Goal: Task Accomplishment & Management: Complete application form

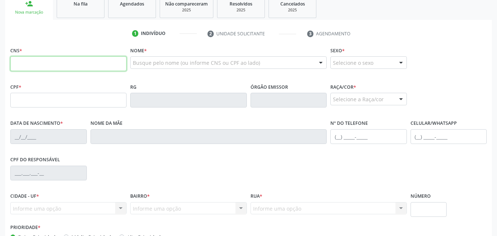
scroll to position [124, 0]
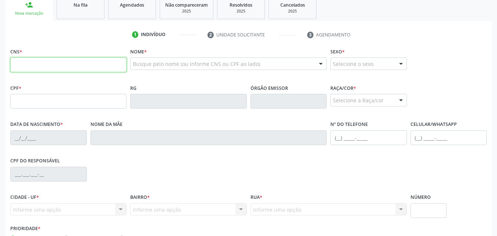
paste input "708 6095 2848 8581"
type input "708 6095 2848 8581"
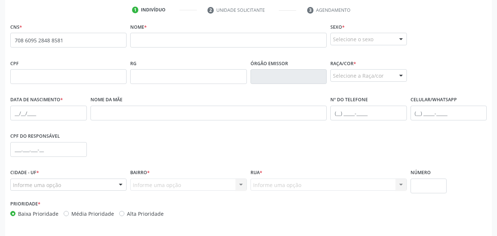
scroll to position [149, 0]
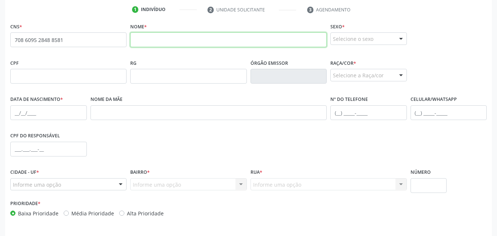
click at [176, 44] on input "text" at bounding box center [228, 39] width 196 height 15
type input "Sandra Sezario de Souza"
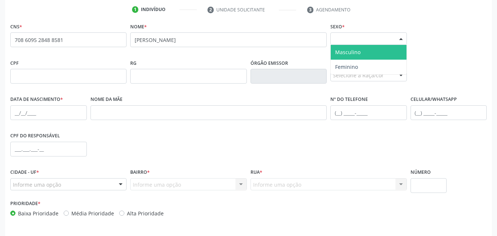
click at [344, 40] on div "Selecione o sexo" at bounding box center [368, 38] width 76 height 12
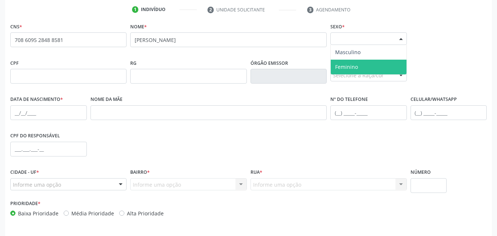
click at [338, 70] on span "Feminino" at bounding box center [368, 67] width 76 height 15
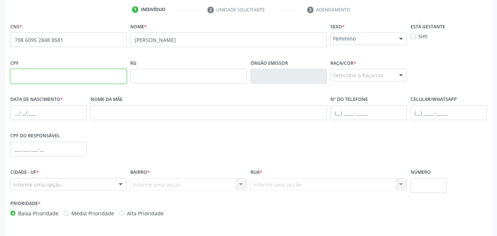
click at [105, 80] on input "text" at bounding box center [68, 76] width 116 height 15
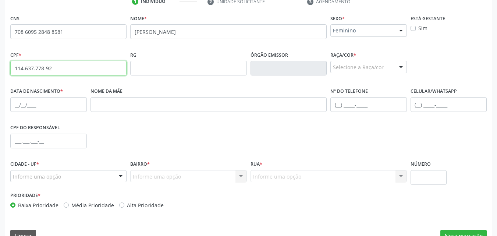
scroll to position [173, 0]
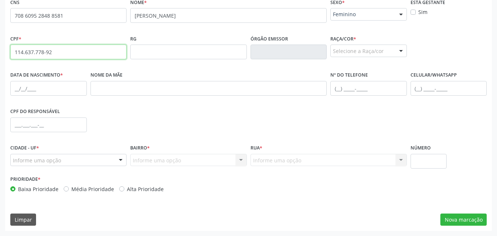
type input "114.637.778-92"
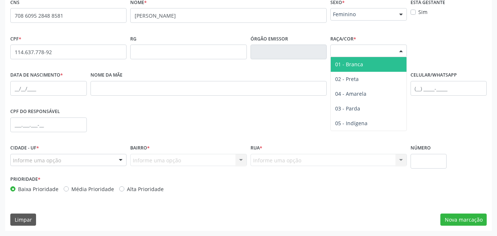
click at [352, 54] on div "Selecione a Raça/cor" at bounding box center [368, 50] width 76 height 12
click at [363, 70] on span "01 - Branca" at bounding box center [368, 64] width 76 height 15
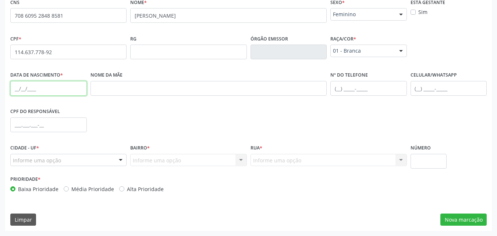
click at [65, 93] on input "text" at bounding box center [48, 88] width 76 height 15
type input "31/07/1969"
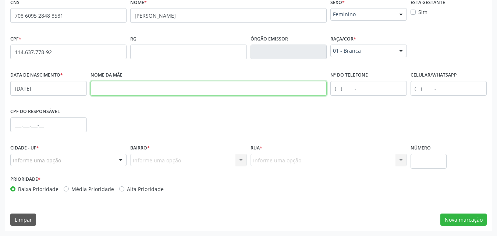
click at [115, 92] on input "text" at bounding box center [208, 88] width 236 height 15
type input "Mercedes Cezario"
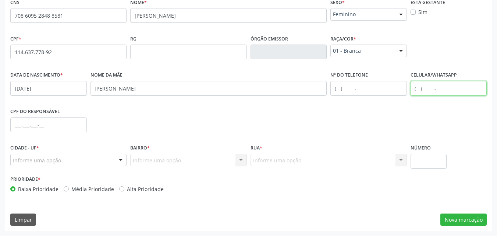
click at [423, 91] on input "text" at bounding box center [448, 88] width 76 height 15
type input "(11) 97604-3903"
click at [86, 158] on div at bounding box center [68, 160] width 116 height 12
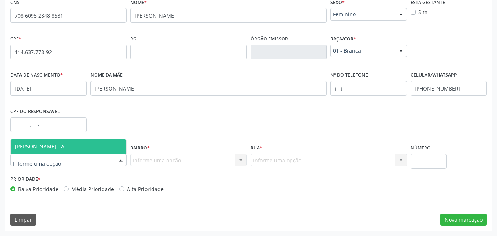
click at [87, 149] on span "[PERSON_NAME] - AL" at bounding box center [68, 146] width 115 height 15
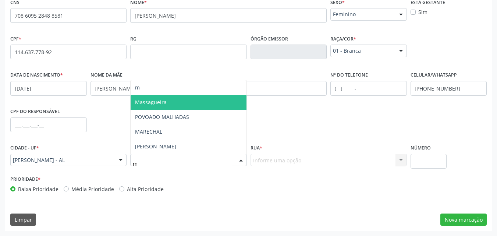
click at [200, 97] on span "Massagueira" at bounding box center [187, 102] width 115 height 15
type input "m"
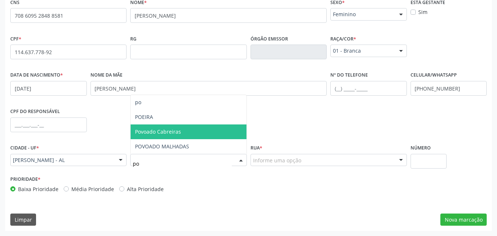
type input "p"
type input "mas"
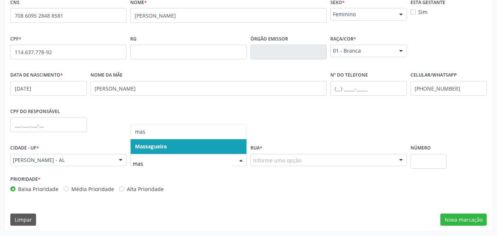
click at [220, 144] on span "Massagueira" at bounding box center [187, 146] width 115 height 15
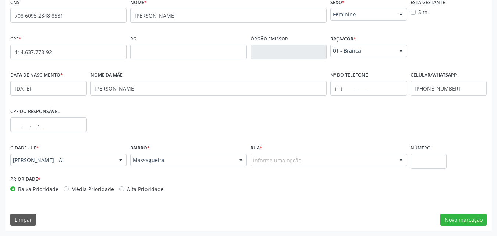
click at [182, 101] on div "Nome da mãe Mercedes Cezario" at bounding box center [209, 87] width 240 height 36
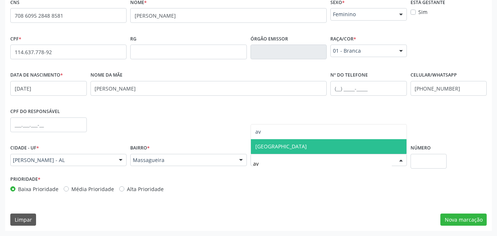
type input "a"
type input "sant"
click at [264, 145] on span "Santa Ana" at bounding box center [267, 146] width 25 height 7
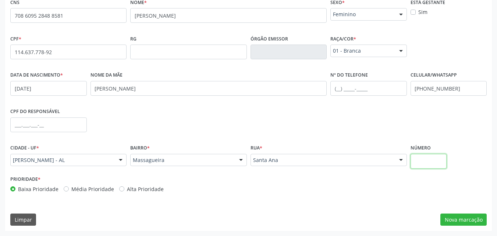
click at [418, 159] on input "text" at bounding box center [428, 161] width 36 height 15
type input "S/N"
click at [447, 215] on button "Nova marcação" at bounding box center [463, 219] width 46 height 12
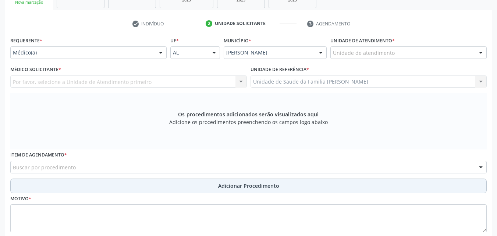
scroll to position [134, 0]
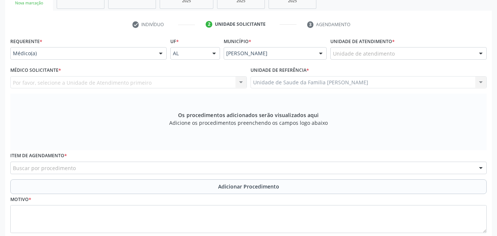
click at [314, 76] on div "Unidade de Saude da Familia Massagueira Unidade de Saude da Familia Massagueira…" at bounding box center [368, 82] width 236 height 12
click at [315, 84] on div "Unidade de Saude da Familia Massagueira Unidade de Saude da Familia Massagueira…" at bounding box center [368, 82] width 236 height 12
click at [346, 49] on div "Unidade de atendimento" at bounding box center [408, 53] width 156 height 12
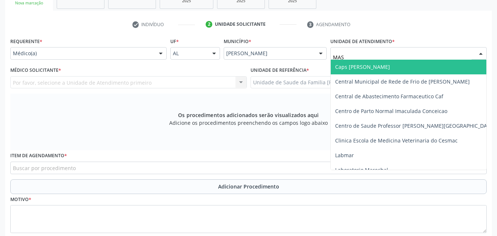
type input "MASS"
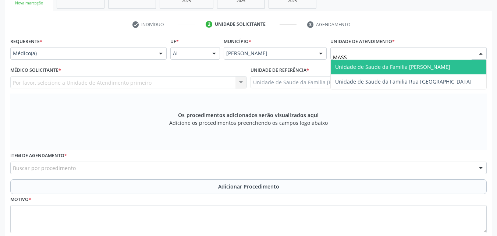
click at [348, 64] on span "Unidade de Saude da Familia [PERSON_NAME]" at bounding box center [392, 66] width 115 height 7
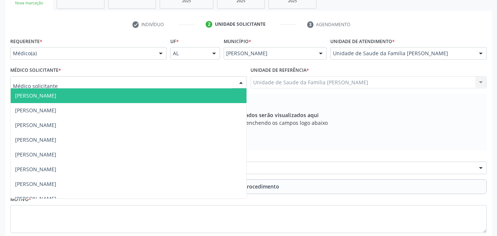
click at [88, 85] on div at bounding box center [128, 82] width 236 height 12
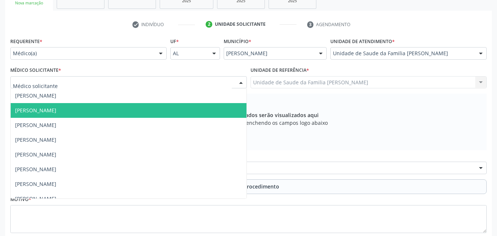
click at [86, 108] on span "[PERSON_NAME]" at bounding box center [129, 110] width 236 height 15
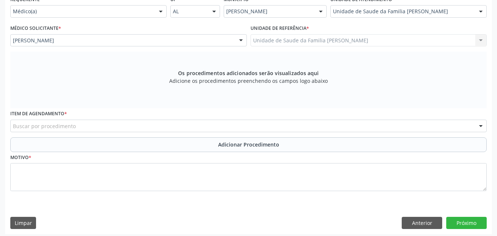
scroll to position [179, 0]
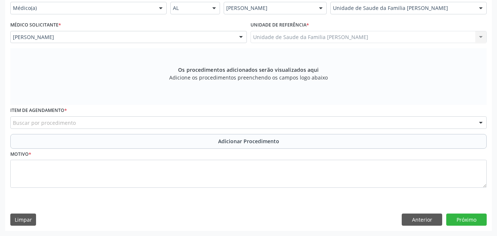
click at [89, 125] on div "Buscar por procedimento" at bounding box center [248, 122] width 476 height 12
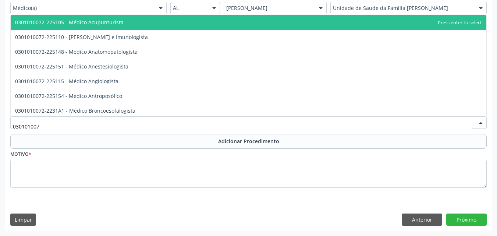
type input "0301010072"
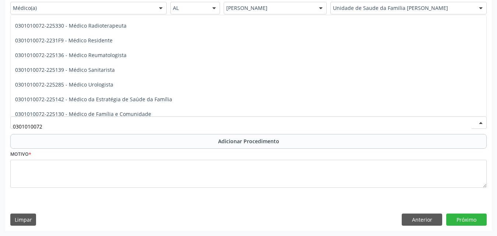
scroll to position [775, 0]
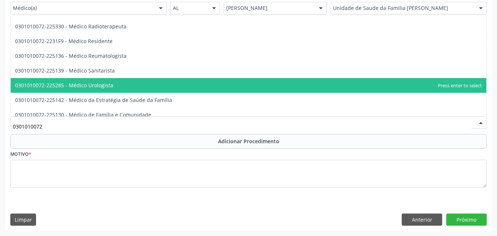
click at [139, 78] on span "0301010072-225285 - Médico Urologista" at bounding box center [248, 85] width 475 height 15
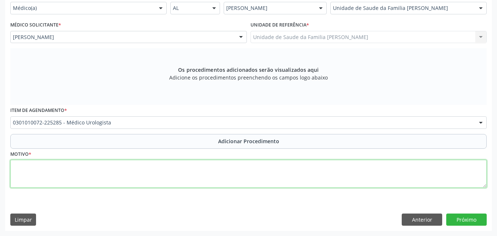
click at [102, 168] on textarea at bounding box center [248, 174] width 476 height 28
click at [178, 167] on textarea "Apresenta quadros repetidos de ITU. Fez uso de nitrofurantoína por3 meses, com …" at bounding box center [248, 174] width 476 height 28
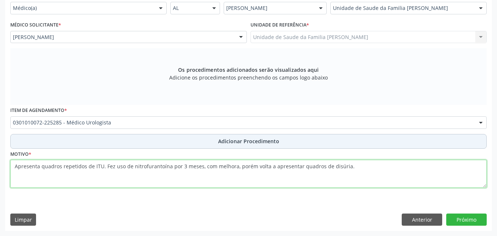
type textarea "Apresenta quadros repetidos de ITU. Fez uso de nitrofurantoína por 3 meses, com…"
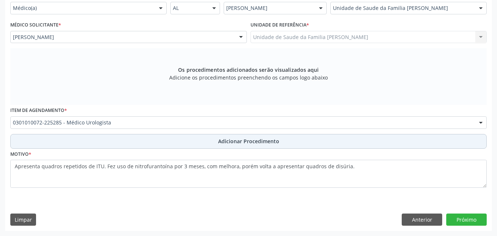
click at [302, 140] on button "Adicionar Procedimento" at bounding box center [248, 141] width 476 height 15
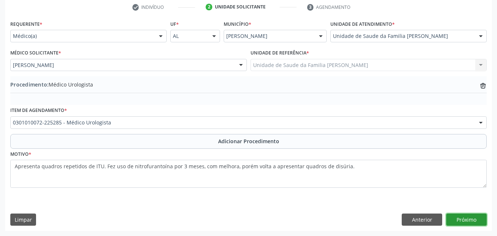
click at [457, 216] on button "Próximo" at bounding box center [466, 219] width 40 height 12
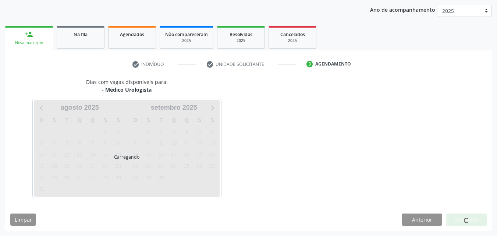
scroll to position [116, 0]
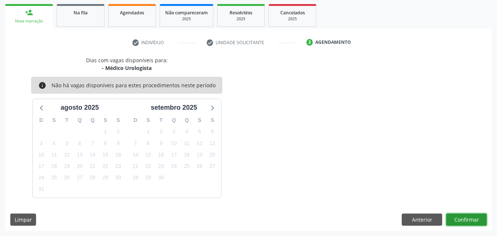
click at [465, 217] on button "Confirmar" at bounding box center [466, 219] width 40 height 12
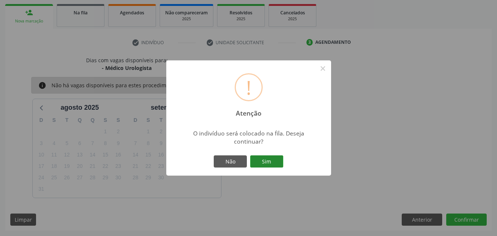
click at [272, 164] on button "Sim" at bounding box center [266, 161] width 33 height 12
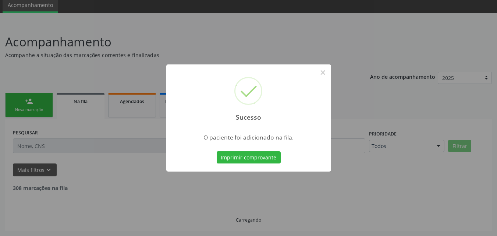
scroll to position [20, 0]
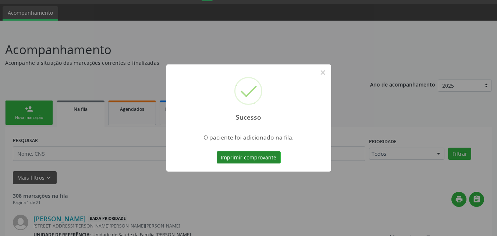
click at [270, 158] on button "Imprimir comprovante" at bounding box center [248, 157] width 64 height 12
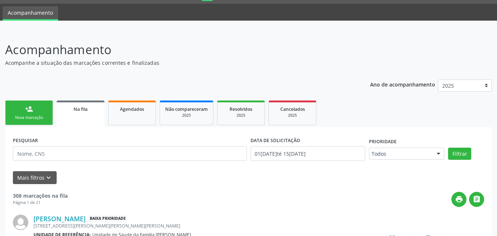
click at [36, 120] on div "Nova marcação" at bounding box center [29, 118] width 37 height 6
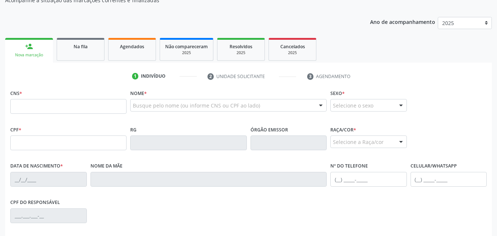
scroll to position [83, 0]
click at [83, 104] on input "text" at bounding box center [68, 105] width 116 height 15
paste input "700 0014 6016 7303"
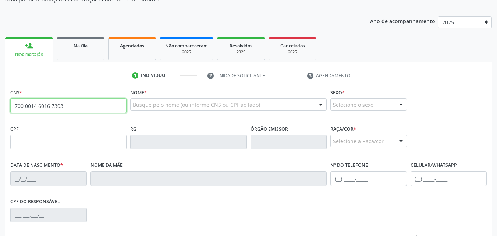
type input "700 0014 6016 7303"
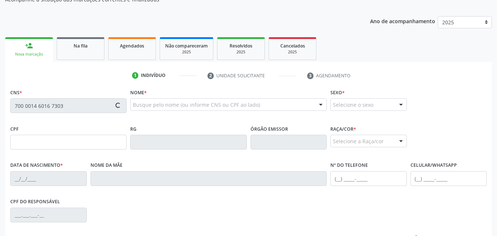
type input "028.123.184-22"
type input "06/05/1977"
type input "Teresa Ferreira Bispo"
type input "(82) 9436-1574"
type input "15"
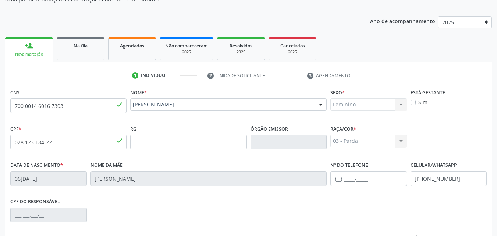
scroll to position [173, 0]
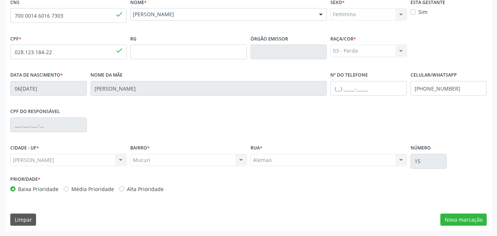
click at [333, 162] on div "Alemao Alemao Nenhum resultado encontrado para: " " Não há nenhuma opção para s…" at bounding box center [328, 160] width 156 height 12
click at [472, 221] on button "Nova marcação" at bounding box center [463, 219] width 46 height 12
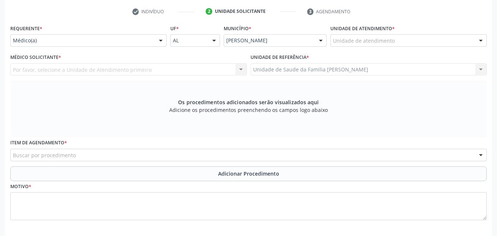
scroll to position [147, 0]
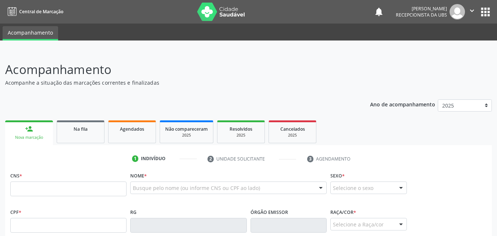
scroll to position [171, 0]
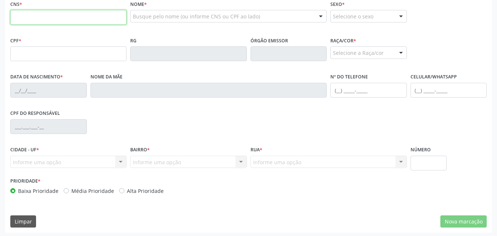
paste input "702 5057 1560 0940"
type input "702 5057 1560 0940"
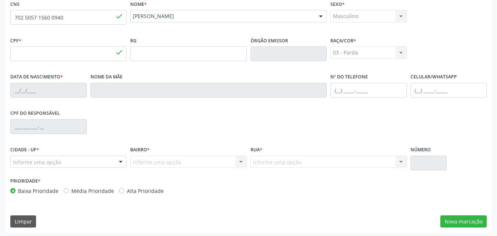
type input "168.197.194-18"
type input "12/11/2019"
type input "Taise Paulino da Silva"
type input "(82) 9393-9300"
type input "S/N"
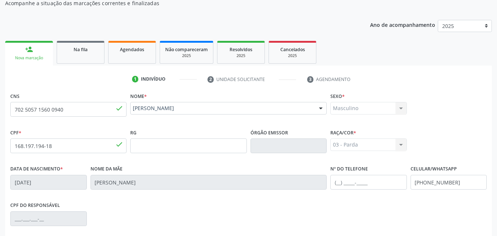
scroll to position [79, 0]
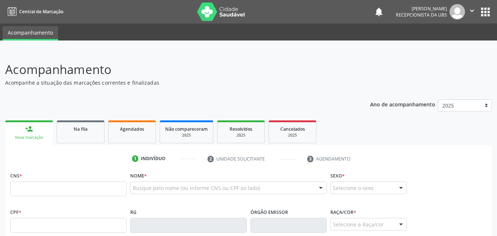
scroll to position [79, 0]
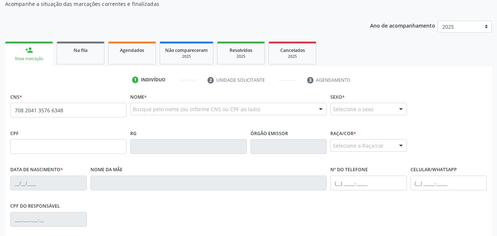
type input "708 2041 3576 6348"
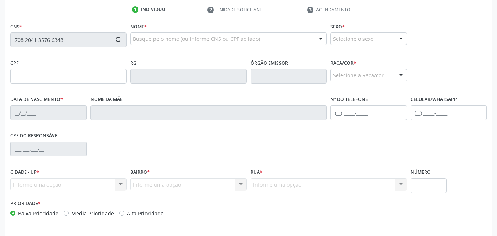
scroll to position [157, 0]
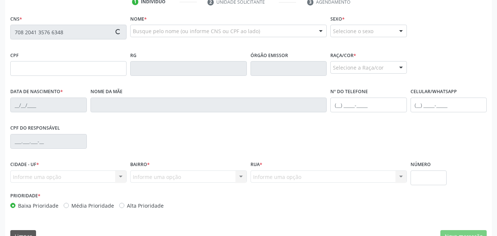
type input "347.043.294-53"
type input "12/05/1964"
type input "Maria Luiza da Silva"
type input "(82) 99691-9066"
type input "33"
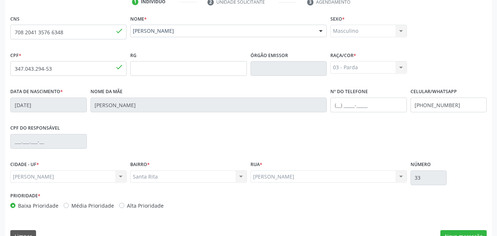
scroll to position [173, 0]
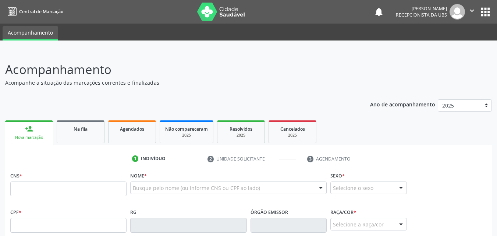
scroll to position [171, 0]
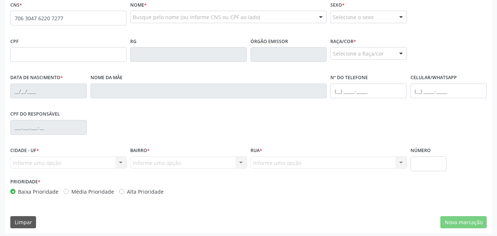
type input "706 3047 6220 7277"
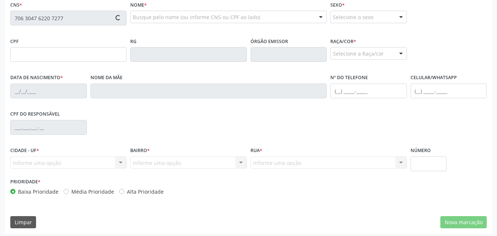
type input "066.422.214-51"
type input "14/11/1991"
type input "Edna Pedrosa de Gomes Lima"
type input "(82) 8817-5152"
type input "S/N"
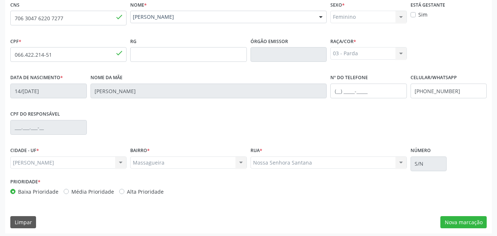
scroll to position [173, 0]
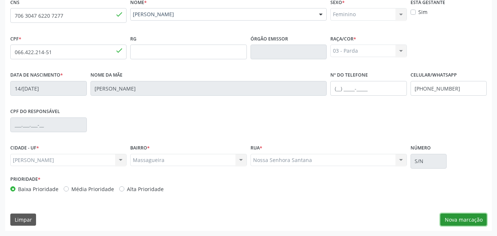
click at [475, 221] on button "Nova marcação" at bounding box center [463, 219] width 46 height 12
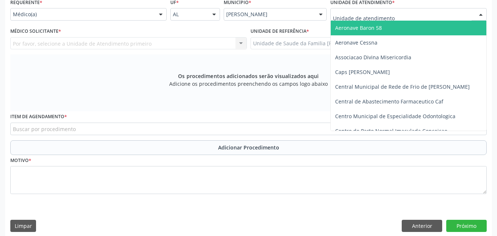
click at [393, 14] on div at bounding box center [408, 14] width 156 height 12
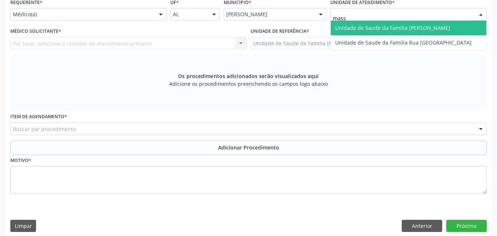
type input "massa"
click at [395, 29] on span "Unidade de Saude da Familia [PERSON_NAME]" at bounding box center [392, 27] width 115 height 7
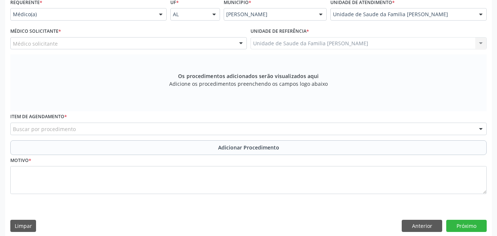
click at [150, 37] on div "Médico solicitante" at bounding box center [128, 43] width 236 height 12
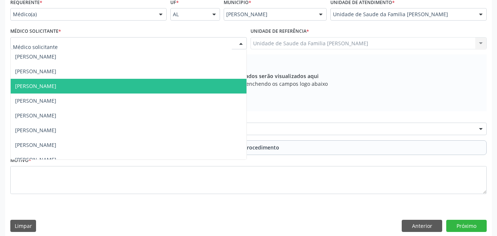
click at [103, 85] on span "[PERSON_NAME]" at bounding box center [129, 86] width 236 height 15
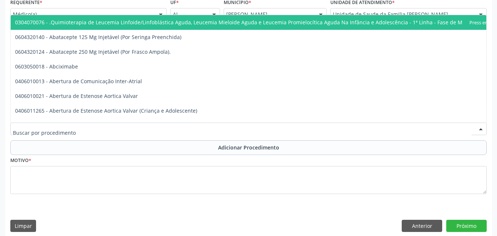
click at [161, 129] on div at bounding box center [248, 128] width 476 height 12
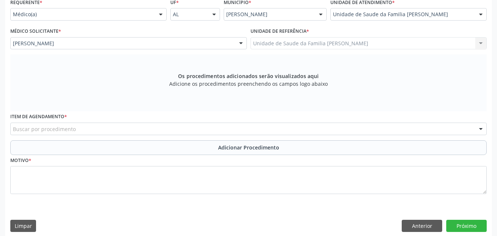
scroll to position [175, 0]
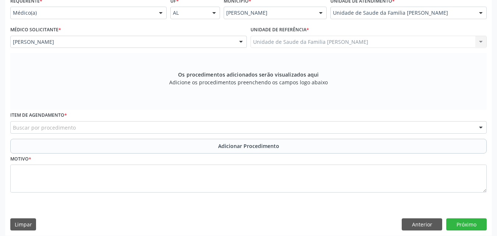
click at [187, 122] on div "Buscar por procedimento" at bounding box center [248, 127] width 476 height 12
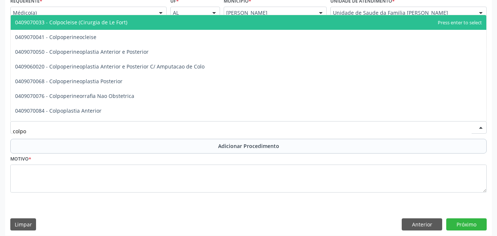
type input "colpos"
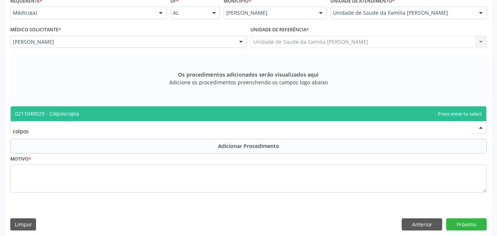
click at [185, 118] on span "0211040029 - Colposcopia" at bounding box center [248, 113] width 475 height 15
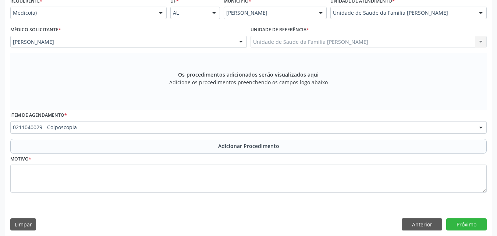
scroll to position [179, 0]
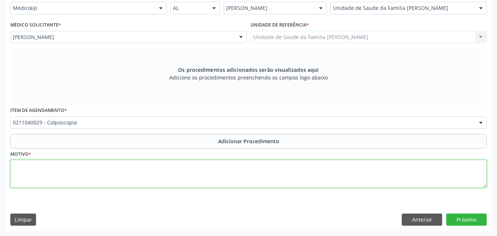
click at [170, 165] on textarea at bounding box center [248, 174] width 476 height 28
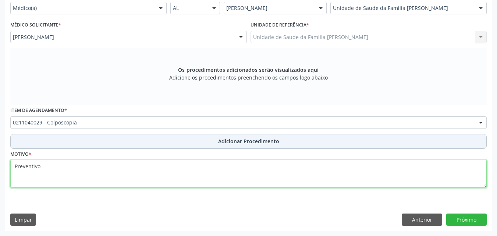
type textarea "Preventivo"
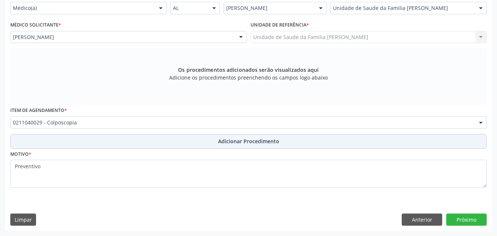
click at [177, 146] on button "Adicionar Procedimento" at bounding box center [248, 141] width 476 height 15
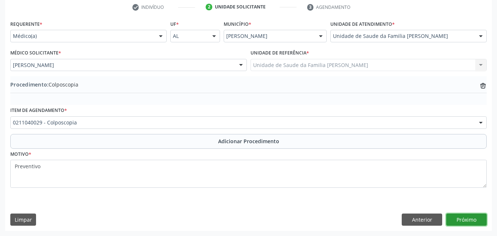
click at [464, 214] on button "Próximo" at bounding box center [466, 219] width 40 height 12
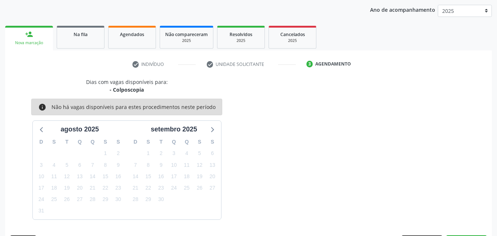
scroll to position [116, 0]
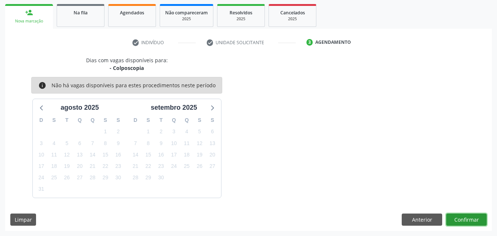
click at [467, 219] on button "Confirmar" at bounding box center [466, 219] width 40 height 12
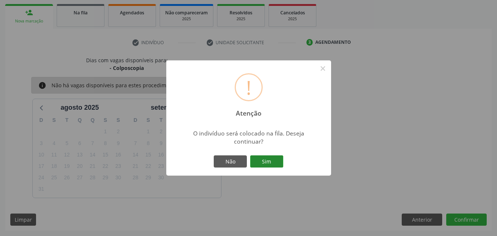
click at [281, 164] on button "Sim" at bounding box center [266, 161] width 33 height 12
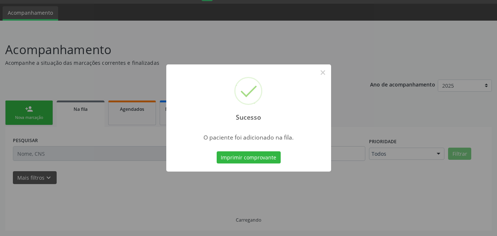
scroll to position [20, 0]
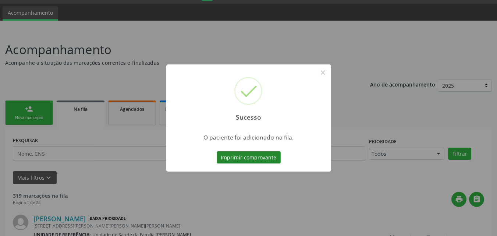
click at [264, 154] on button "Imprimir comprovante" at bounding box center [248, 157] width 64 height 12
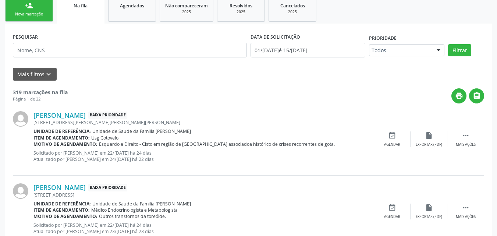
scroll to position [123, 0]
click at [35, 7] on link "person_add Nova marcação" at bounding box center [29, 9] width 48 height 25
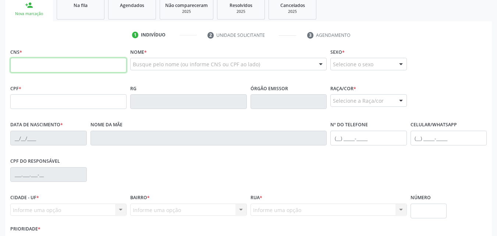
click at [91, 65] on input "text" at bounding box center [68, 65] width 116 height 15
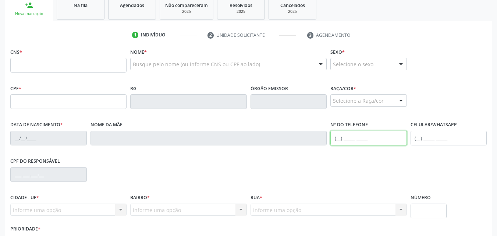
click at [369, 137] on input "text" at bounding box center [368, 137] width 76 height 15
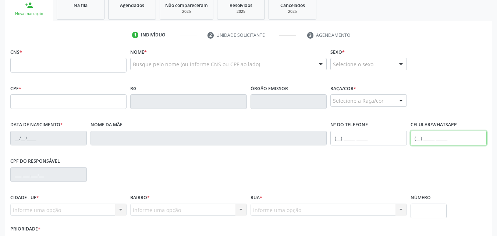
click at [441, 140] on input "text" at bounding box center [448, 137] width 76 height 15
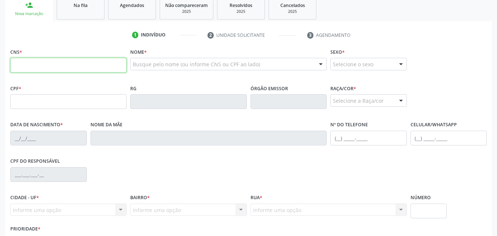
click at [105, 62] on input "text" at bounding box center [68, 65] width 116 height 15
paste input "700 0012 8270 9806"
type input "700 0012 8270 9806"
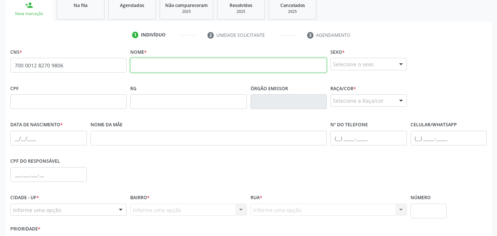
click at [168, 66] on input "text" at bounding box center [228, 65] width 196 height 15
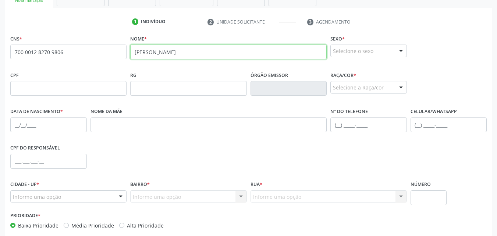
scroll to position [138, 0]
type input "Josefa Augusta dos Santos"
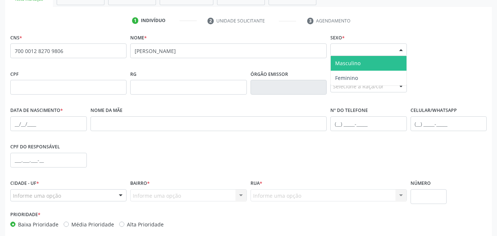
click at [359, 50] on div "Selecione o sexo" at bounding box center [368, 49] width 76 height 12
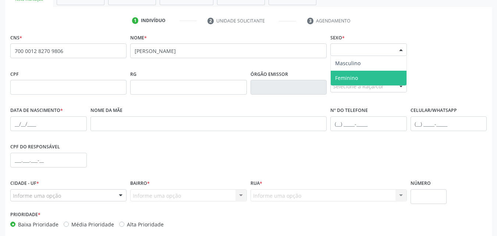
click at [353, 72] on span "Feminino" at bounding box center [368, 78] width 76 height 15
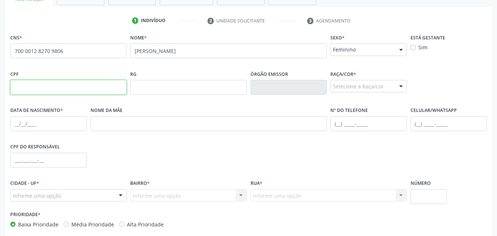
click at [98, 91] on input "text" at bounding box center [68, 87] width 116 height 15
paste input "027.659.554-84"
type input "027.659.554-84"
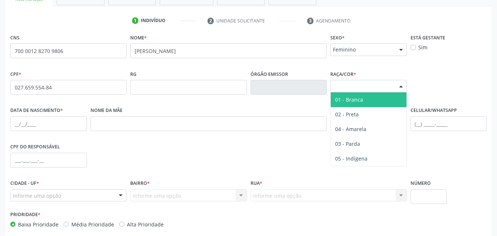
click at [347, 86] on div "Selecione a Raça/cor" at bounding box center [368, 86] width 76 height 12
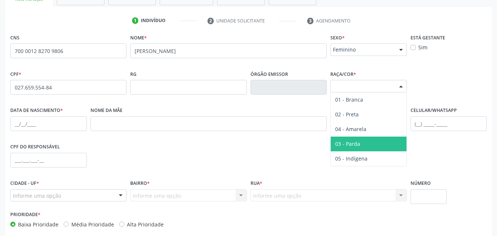
click at [354, 139] on span "03 - Parda" at bounding box center [368, 143] width 76 height 15
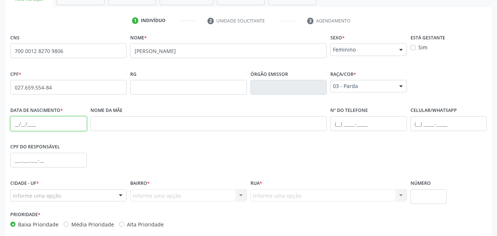
click at [65, 128] on input "text" at bounding box center [48, 123] width 76 height 15
type input "25/11/1965"
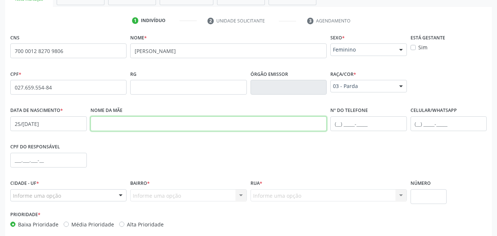
click at [125, 124] on input "text" at bounding box center [208, 123] width 236 height 15
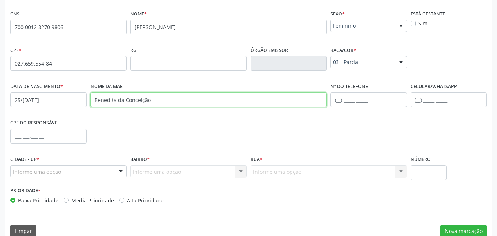
scroll to position [162, 0]
type input "Benedita da Conceição"
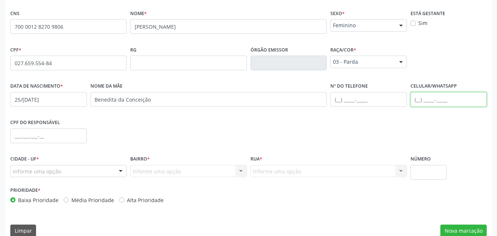
click at [418, 100] on input "text" at bounding box center [448, 99] width 76 height 15
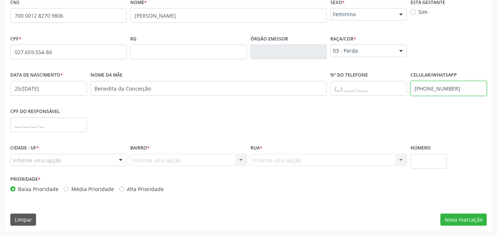
type input "(82) 99362-7633"
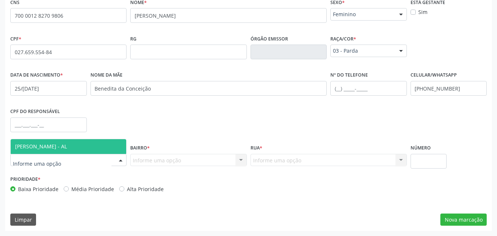
click at [115, 159] on div at bounding box center [120, 160] width 11 height 12
click at [110, 148] on span "[PERSON_NAME] - AL" at bounding box center [68, 146] width 115 height 15
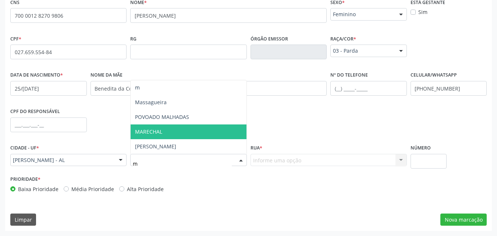
type input "ma"
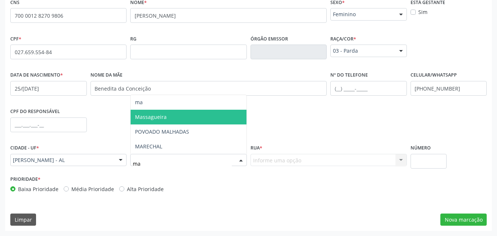
click at [165, 117] on span "Massagueira" at bounding box center [151, 116] width 32 height 7
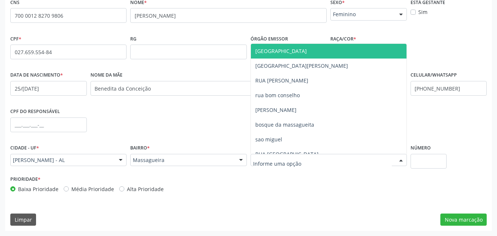
click at [291, 155] on div at bounding box center [328, 160] width 156 height 12
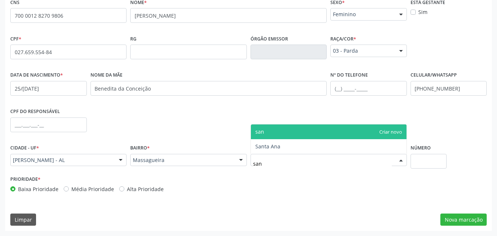
type input "sant"
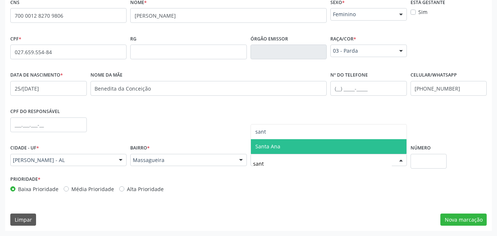
click at [290, 148] on span "Santa Ana" at bounding box center [328, 146] width 155 height 15
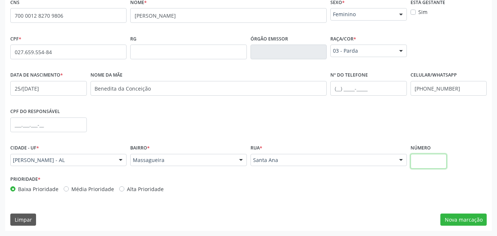
click at [436, 158] on input "text" at bounding box center [428, 161] width 36 height 15
type input "16"
click at [444, 222] on button "Nova marcação" at bounding box center [463, 219] width 46 height 12
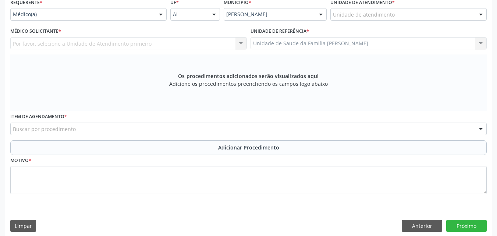
click at [337, 40] on div "Unidade de Saude da Familia Massagueira Unidade de Saude da Familia Massagueira…" at bounding box center [368, 43] width 236 height 12
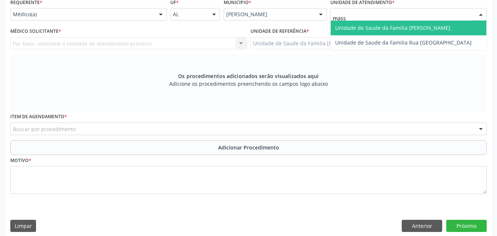
type input "massa"
click at [364, 30] on span "Unidade de Saude da Familia [PERSON_NAME]" at bounding box center [392, 27] width 115 height 7
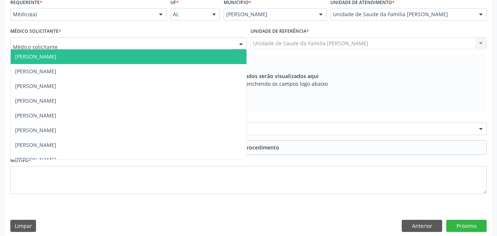
click at [203, 43] on div at bounding box center [128, 43] width 236 height 12
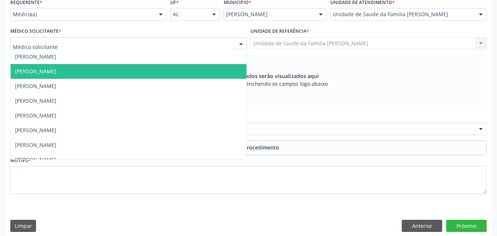
click at [157, 69] on span "[PERSON_NAME]" at bounding box center [129, 71] width 236 height 15
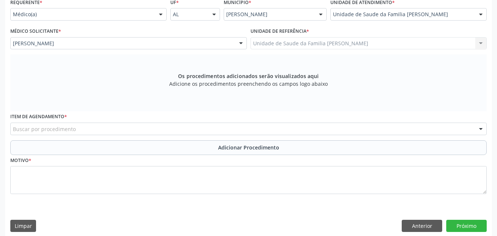
scroll to position [179, 0]
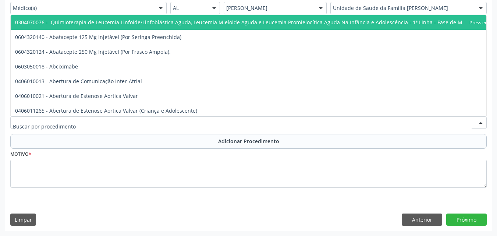
click at [145, 120] on div at bounding box center [248, 122] width 476 height 12
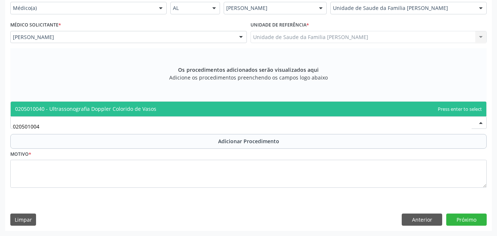
type input "0205010040"
click at [145, 114] on span "0205010040 - Ultrassonografia Doppler Colorido de Vasos" at bounding box center [248, 108] width 475 height 15
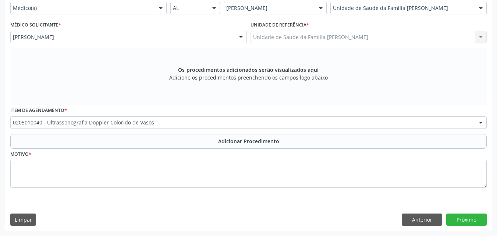
click at [174, 149] on div "Motivo *" at bounding box center [248, 167] width 476 height 39
click at [164, 191] on fieldset "Motivo *" at bounding box center [248, 170] width 476 height 44
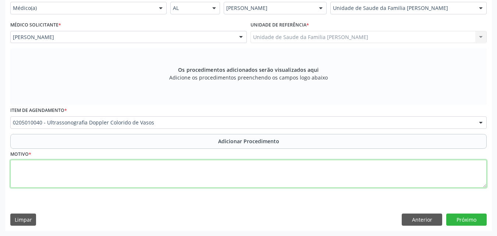
click at [165, 175] on textarea at bounding box center [248, 174] width 476 height 28
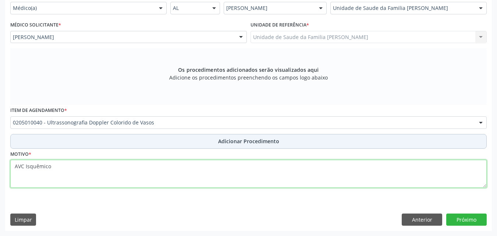
type textarea "AVC Isquêmico"
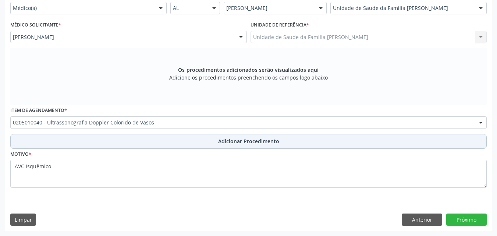
click at [198, 142] on button "Adicionar Procedimento" at bounding box center [248, 141] width 476 height 15
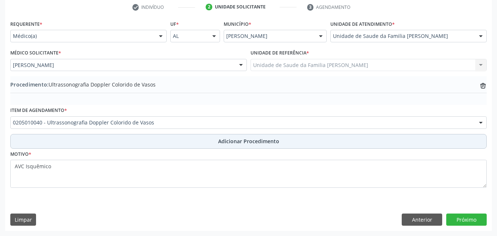
scroll to position [151, 0]
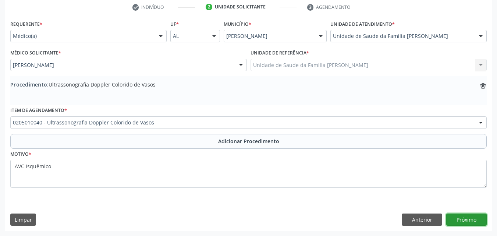
click at [466, 222] on button "Próximo" at bounding box center [466, 219] width 40 height 12
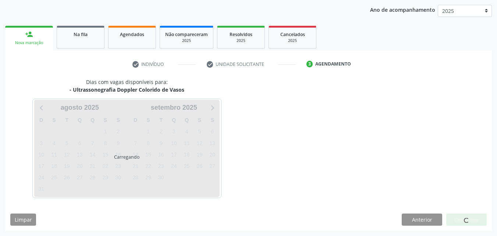
scroll to position [116, 0]
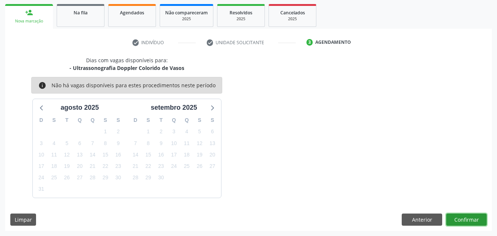
click at [461, 223] on button "Confirmar" at bounding box center [466, 219] width 40 height 12
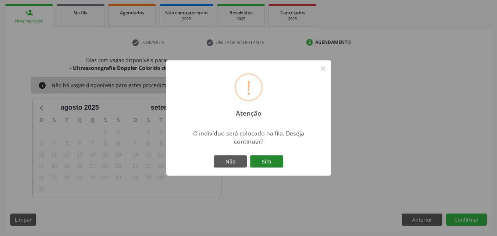
click at [267, 159] on button "Sim" at bounding box center [266, 161] width 33 height 12
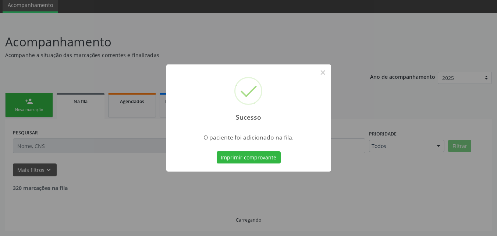
scroll to position [20, 0]
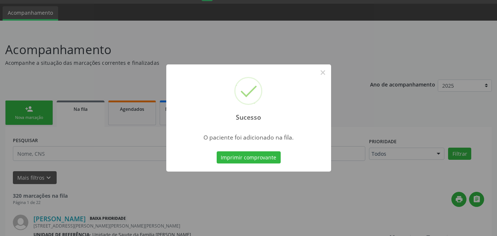
click at [267, 159] on button "Imprimir comprovante" at bounding box center [248, 157] width 64 height 12
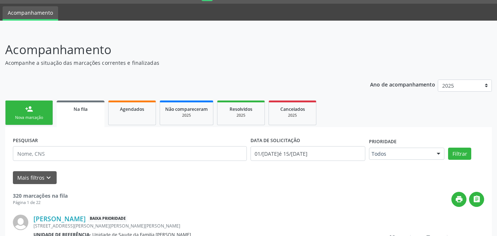
click at [43, 118] on div "Nova marcação" at bounding box center [29, 118] width 37 height 6
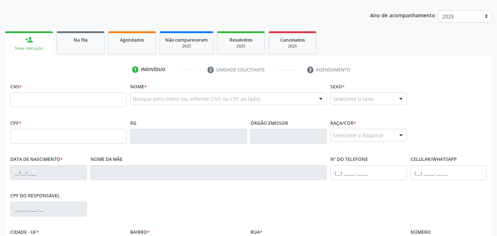
scroll to position [90, 0]
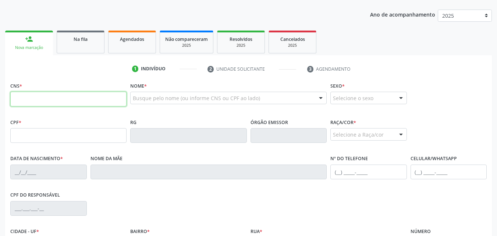
click at [114, 103] on input "text" at bounding box center [68, 99] width 116 height 15
paste input "706 7052 4975 8220"
type input "706 7052 4975 8220"
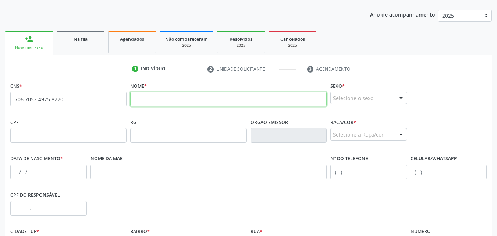
click at [130, 104] on input "text" at bounding box center [228, 99] width 196 height 15
type input "D"
type input "Nicolas Davi Rodrigues Ferreira de Lima"
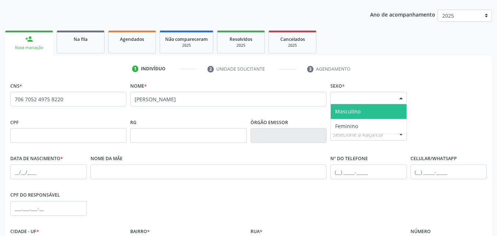
click at [391, 94] on div "Selecione o sexo" at bounding box center [368, 98] width 76 height 12
click at [379, 108] on span "Masculino" at bounding box center [368, 111] width 76 height 15
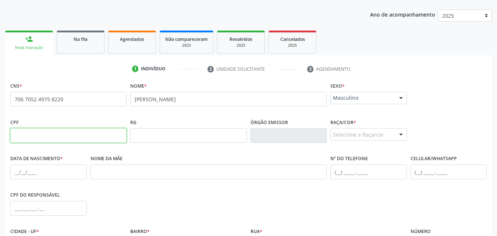
click at [105, 132] on input "text" at bounding box center [68, 135] width 116 height 15
paste input "143.192.864-05"
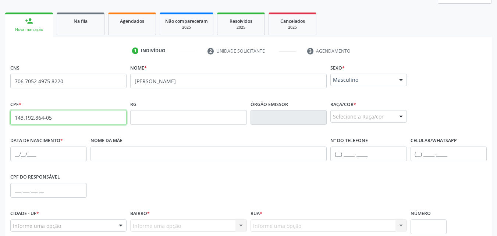
scroll to position [108, 0]
type input "143.192.864-05"
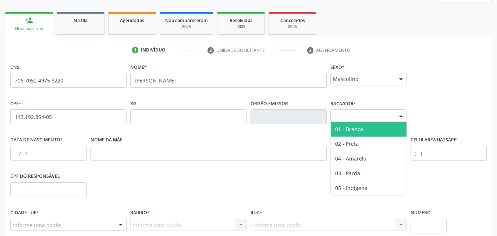
click at [365, 115] on div "Selecione a Raça/cor" at bounding box center [368, 115] width 76 height 12
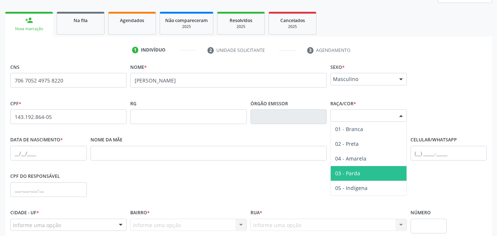
click at [344, 175] on span "03 - Parda" at bounding box center [347, 172] width 25 height 7
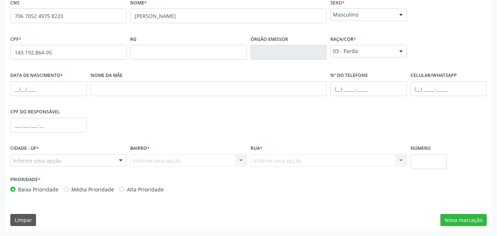
scroll to position [173, 0]
click at [47, 86] on input "text" at bounding box center [48, 88] width 76 height 15
type input "05/02/2017"
click at [103, 96] on div "Nome da mãe" at bounding box center [209, 87] width 240 height 36
click at [118, 69] on div "CPF * 143.192.864-05 none" at bounding box center [68, 51] width 120 height 36
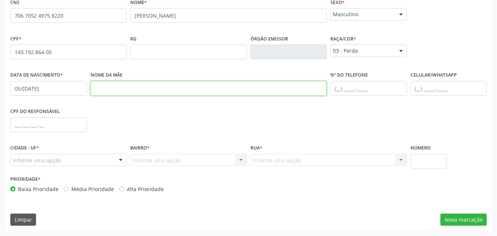
click at [126, 85] on input "text" at bounding box center [208, 88] width 236 height 15
paste input "Waleska Dayana Ferreira da Silva"
type input "Waleska Dayana Ferreira da Silva"
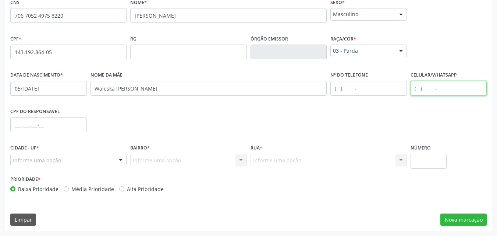
click at [416, 89] on input "text" at bounding box center [448, 88] width 76 height 15
type input "(82) 9884-8771"
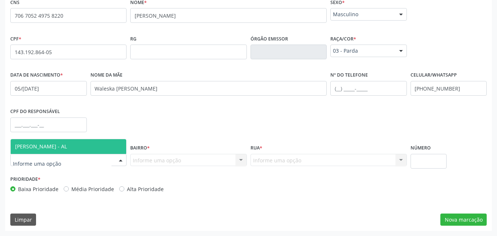
click at [62, 158] on div at bounding box center [68, 160] width 116 height 12
click at [63, 150] on span "[PERSON_NAME] - AL" at bounding box center [68, 146] width 115 height 15
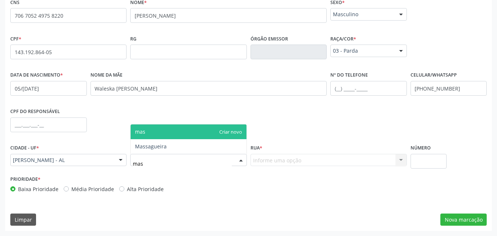
type input "mass"
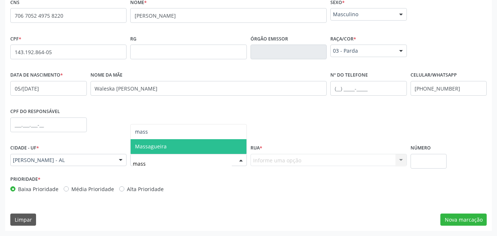
click at [165, 151] on span "Massagueira" at bounding box center [187, 146] width 115 height 15
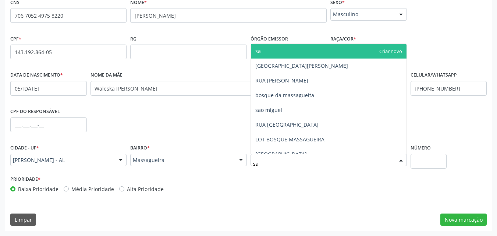
type input "san"
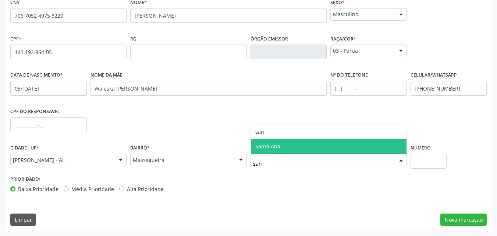
click at [294, 139] on span "Santa Ana" at bounding box center [328, 146] width 155 height 15
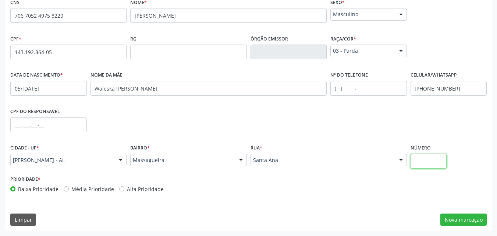
click at [422, 163] on input "text" at bounding box center [428, 161] width 36 height 15
type input "S/N"
click at [478, 218] on button "Nova marcação" at bounding box center [463, 219] width 46 height 12
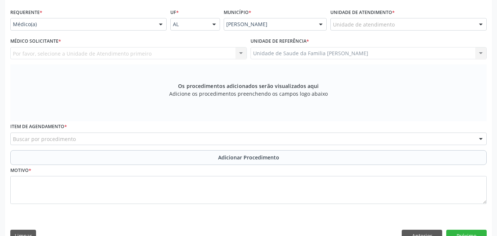
scroll to position [163, 0]
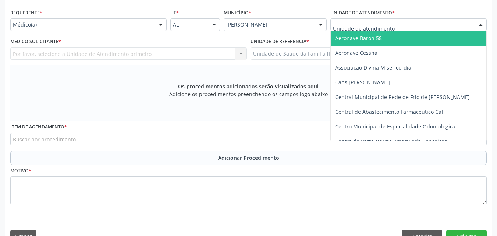
click at [410, 23] on div at bounding box center [408, 24] width 156 height 12
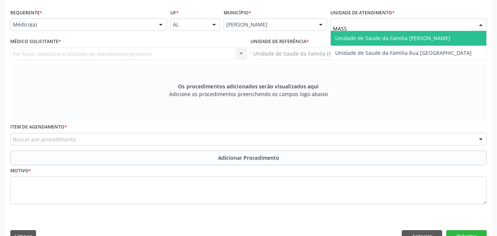
type input "MASSA"
click at [410, 41] on span "Unidade de Saude da Familia [PERSON_NAME]" at bounding box center [392, 38] width 115 height 7
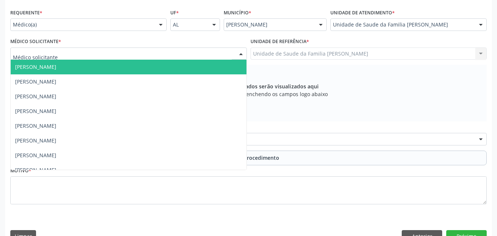
click at [186, 52] on div at bounding box center [128, 53] width 236 height 12
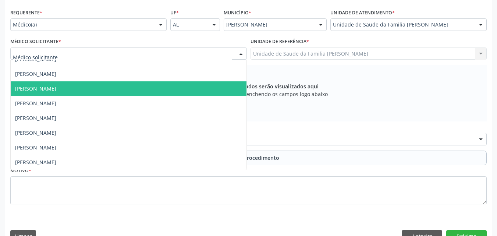
scroll to position [0, 0]
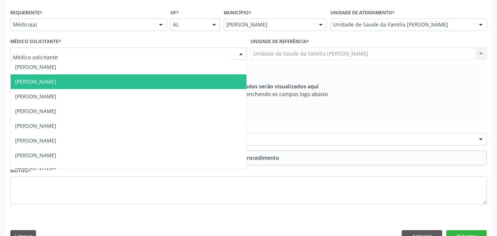
click at [120, 87] on span "[PERSON_NAME]" at bounding box center [129, 81] width 236 height 15
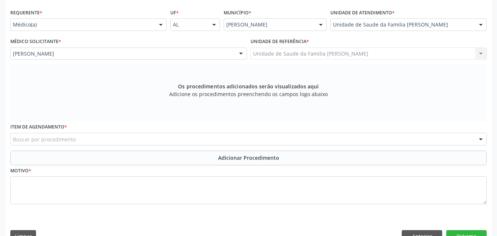
scroll to position [179, 0]
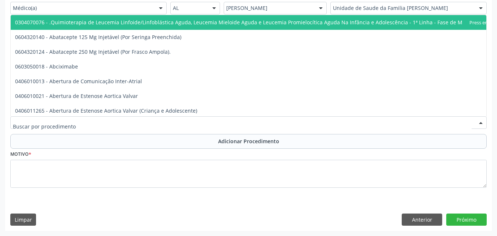
click at [201, 121] on div at bounding box center [248, 122] width 476 height 12
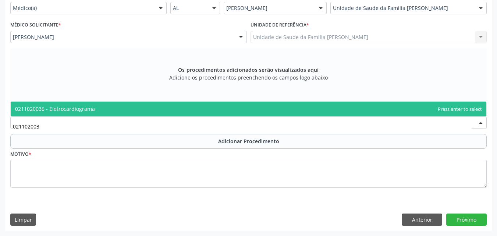
type input "0211020036"
click at [175, 107] on span "0211020036 - Eletrocardiograma" at bounding box center [248, 108] width 475 height 15
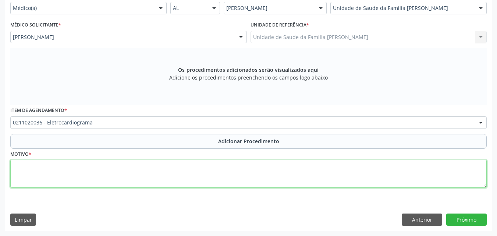
click at [115, 166] on textarea at bounding box center [248, 174] width 476 height 28
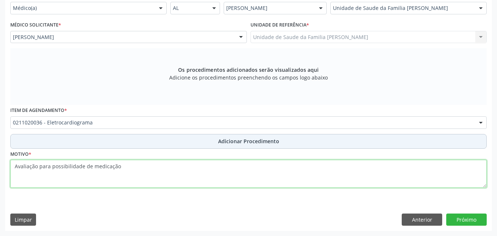
type textarea "Avaliação para possibilidade de medicação"
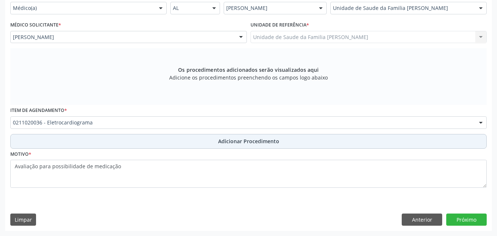
click at [179, 139] on button "Adicionar Procedimento" at bounding box center [248, 141] width 476 height 15
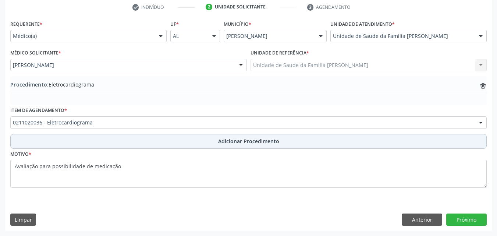
scroll to position [151, 0]
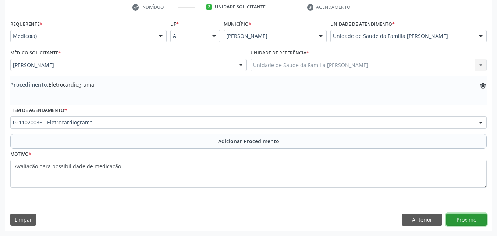
click at [469, 221] on button "Próximo" at bounding box center [466, 219] width 40 height 12
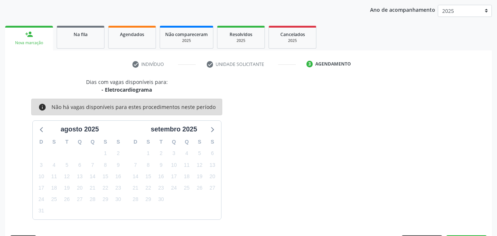
scroll to position [116, 0]
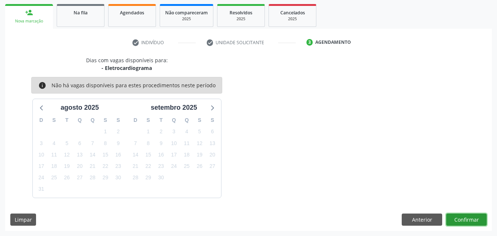
click at [450, 215] on button "Confirmar" at bounding box center [466, 219] width 40 height 12
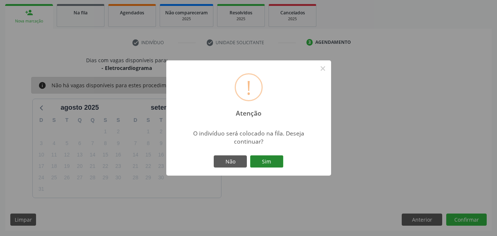
click at [258, 159] on button "Sim" at bounding box center [266, 161] width 33 height 12
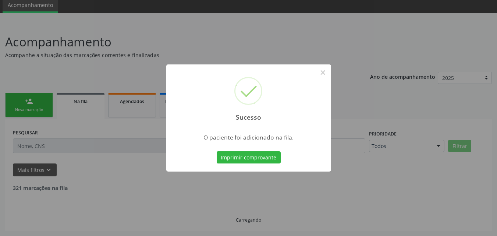
scroll to position [20, 0]
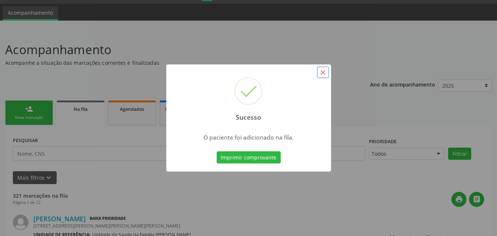
click at [326, 74] on button "×" at bounding box center [322, 72] width 12 height 12
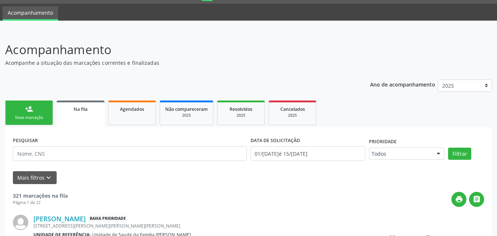
click at [40, 112] on link "person_add Nova marcação" at bounding box center [29, 112] width 48 height 25
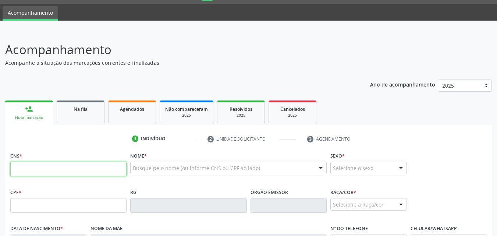
click at [86, 165] on input "text" at bounding box center [68, 168] width 116 height 15
paste input "701 8002 7951 0573"
type input "701 8002 7951 0573"
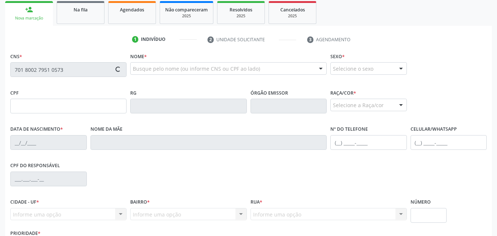
scroll to position [121, 0]
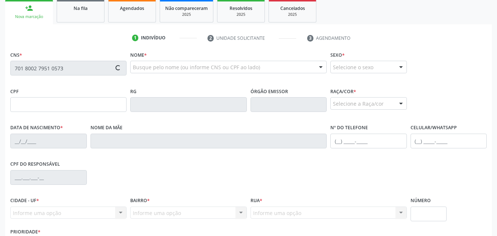
type input "725.429.424-04"
type input "05/09/1973"
type input "Maria Nazare dos Santos"
type input "(82) 8877-9471"
type input "S/N"
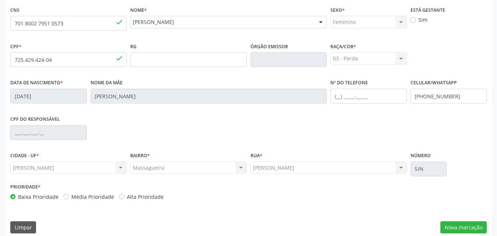
scroll to position [173, 0]
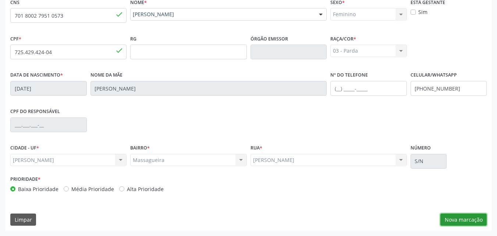
click at [452, 219] on button "Nova marcação" at bounding box center [463, 219] width 46 height 12
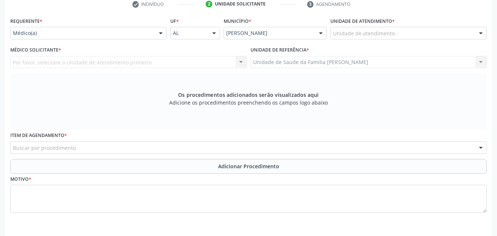
scroll to position [154, 0]
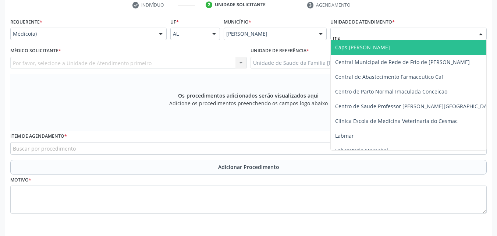
type input "mas"
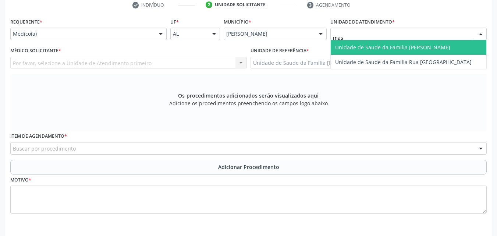
click at [380, 47] on span "Unidade de Saude da Familia [PERSON_NAME]" at bounding box center [392, 47] width 115 height 7
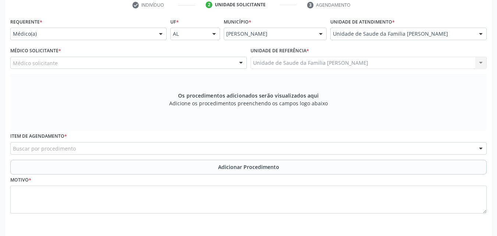
click at [154, 70] on div "Médico Solicitante * Médico solicitante Annydalva Silva Oliveira Elizabeth Maca…" at bounding box center [128, 59] width 240 height 29
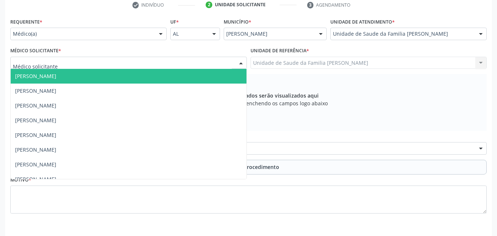
click at [165, 60] on div at bounding box center [128, 63] width 236 height 12
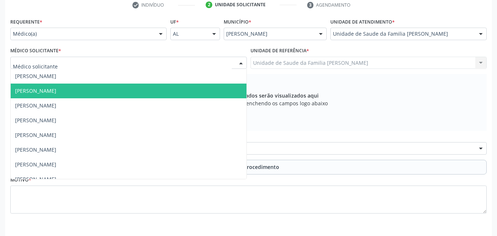
click at [126, 87] on span "[PERSON_NAME]" at bounding box center [129, 90] width 236 height 15
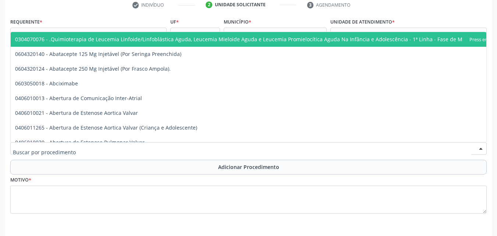
click at [191, 144] on div at bounding box center [248, 148] width 476 height 12
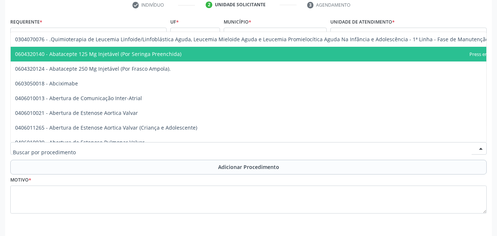
click at [104, 147] on div at bounding box center [248, 148] width 476 height 12
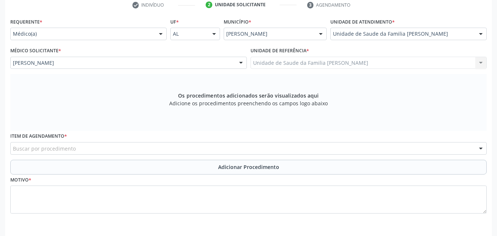
click at [87, 148] on div "Buscar por procedimento" at bounding box center [248, 148] width 476 height 12
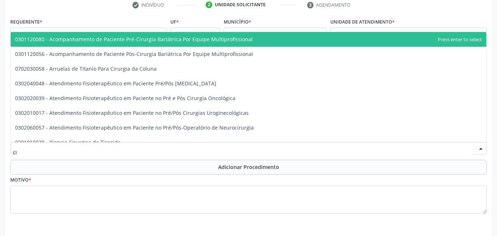
type input "c"
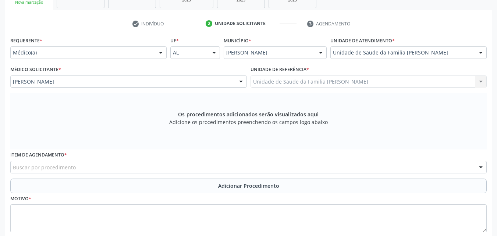
scroll to position [134, 0]
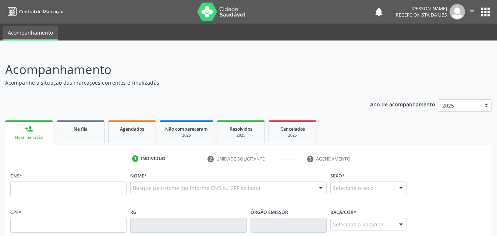
scroll to position [134, 0]
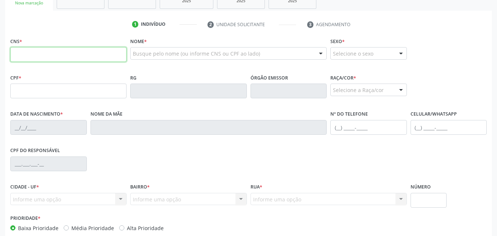
paste input "704 1072 8427 3980"
type input "704 1072 8427 3980"
type input "986.055.344-00"
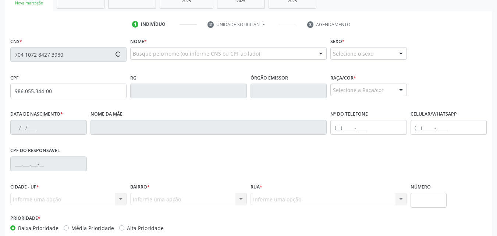
type input "23/12/1958"
type input "Maria Quiteria da Conceicao"
type input "(82) 9325-8639"
type input "66"
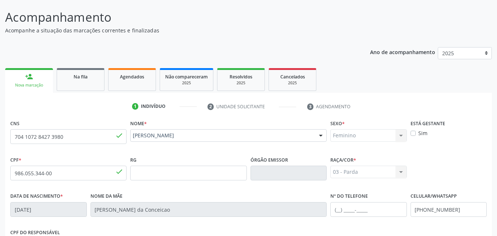
scroll to position [51, 0]
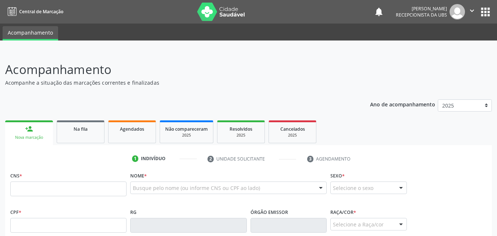
scroll to position [51, 0]
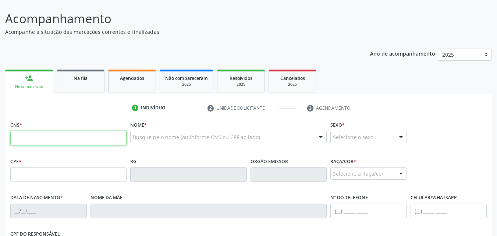
paste input "707 0058 7544 2435"
type input "707 0058 7544 2435"
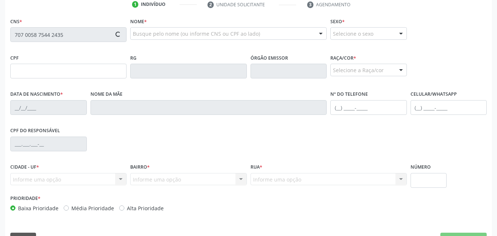
scroll to position [160, 0]
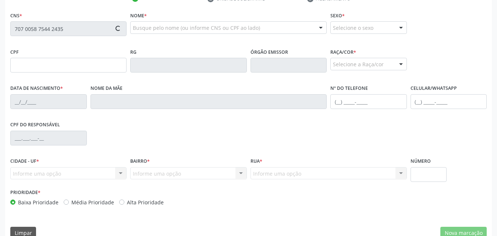
type input "160.481.674-07"
type input "[DATE]"
type input "[PERSON_NAME]"
type input "(82) 99427-7748"
type input "S/N"
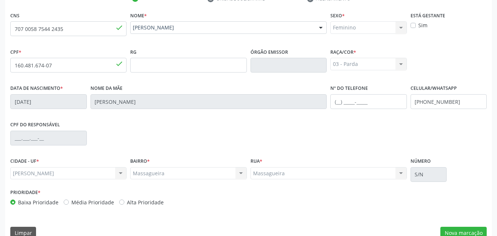
scroll to position [173, 0]
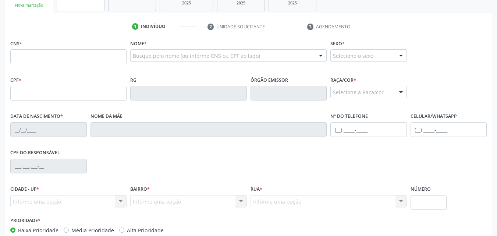
scroll to position [132, 0]
paste input "701 0098 0595 3591"
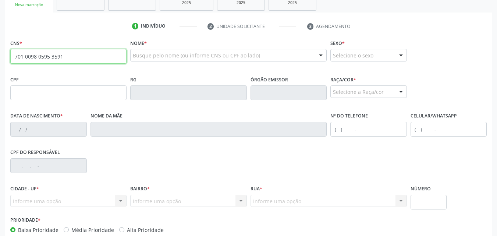
type input "701 0098 0595 3591"
type input "533.803.394-15"
type input "[DATE]"
type input "[PERSON_NAME]"
type input "[PHONE_NUMBER]"
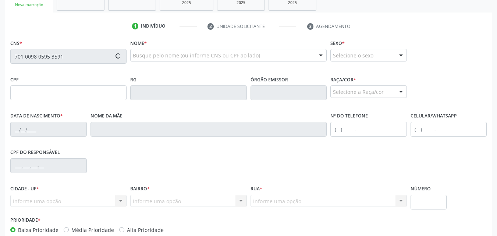
type input "S/N"
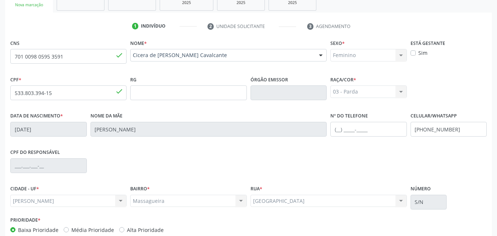
scroll to position [173, 0]
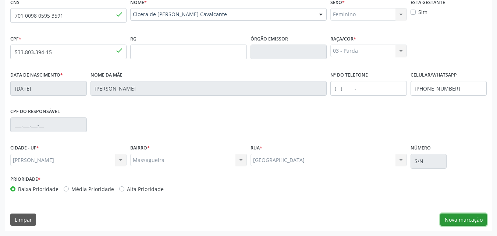
click at [450, 217] on button "Nova marcação" at bounding box center [463, 219] width 46 height 12
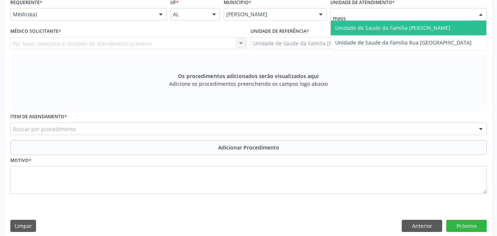
type input "massa"
click at [377, 25] on span "Unidade de Saude da Familia [PERSON_NAME]" at bounding box center [392, 27] width 115 height 7
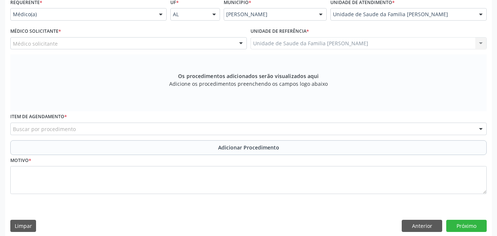
click at [356, 37] on div "Unidade de Saude da Familia Massagueira Unidade de Saude da Familia Massagueira…" at bounding box center [368, 43] width 236 height 12
click at [357, 44] on div "Unidade de Saude da Familia Massagueira Unidade de Saude da Familia Massagueira…" at bounding box center [368, 43] width 236 height 12
click at [359, 42] on div "Unidade de Saude da Familia Massagueira Unidade de Saude da Familia Massagueira…" at bounding box center [368, 43] width 236 height 12
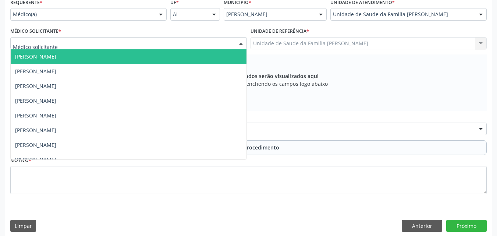
click at [203, 44] on div at bounding box center [128, 43] width 236 height 12
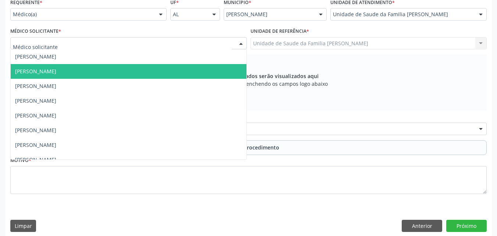
click at [128, 75] on span "[PERSON_NAME]" at bounding box center [129, 71] width 236 height 15
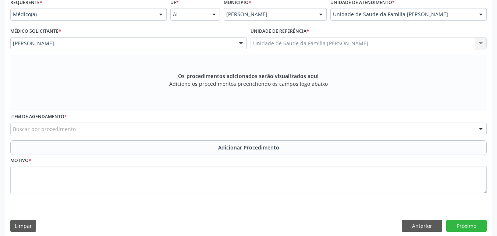
scroll to position [179, 0]
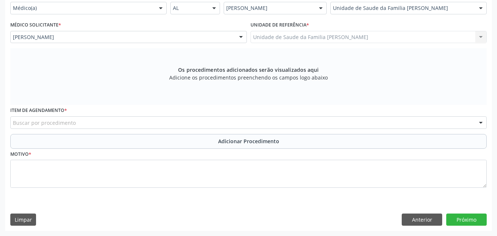
click at [191, 120] on div "Buscar por procedimento" at bounding box center [248, 122] width 476 height 12
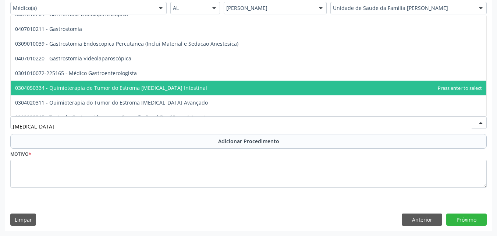
scroll to position [164, 0]
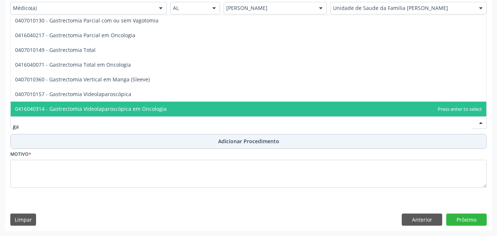
type input "g"
type input "0301010072"
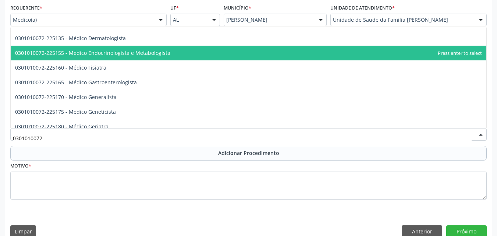
scroll to position [321, 0]
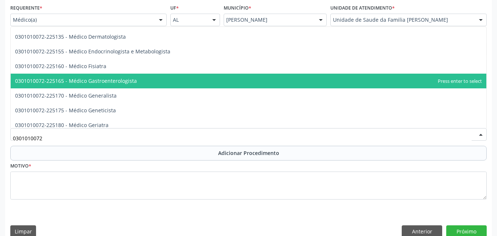
click at [170, 78] on span "0301010072-225165 - Médico Gastroenterologista" at bounding box center [248, 81] width 475 height 15
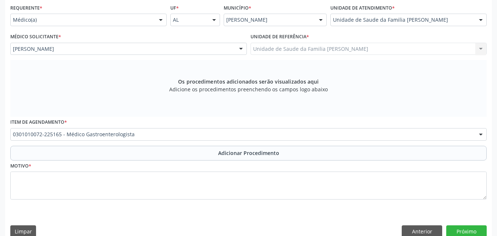
scroll to position [179, 0]
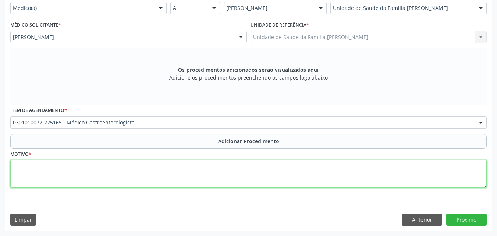
click at [197, 163] on textarea at bounding box center [248, 174] width 476 height 28
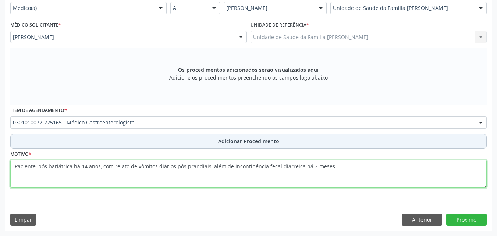
type textarea "Paciente, pós bariátrica há 14 anos, com relato de vômitos diários pós prandiai…"
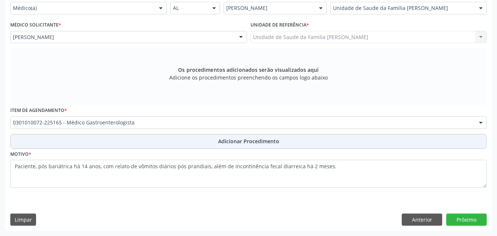
click at [342, 140] on button "Adicionar Procedimento" at bounding box center [248, 141] width 476 height 15
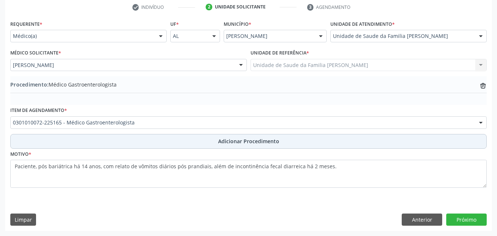
scroll to position [151, 0]
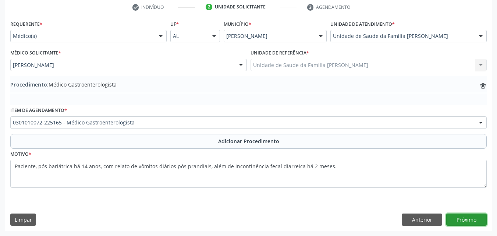
click at [459, 216] on button "Próximo" at bounding box center [466, 219] width 40 height 12
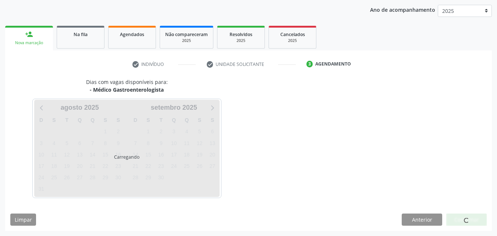
scroll to position [116, 0]
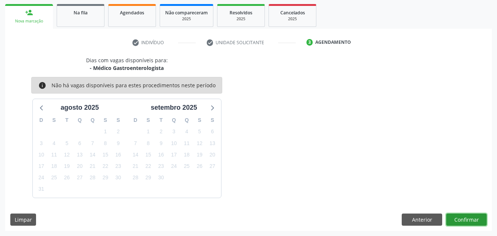
click at [455, 220] on button "Confirmar" at bounding box center [466, 219] width 40 height 12
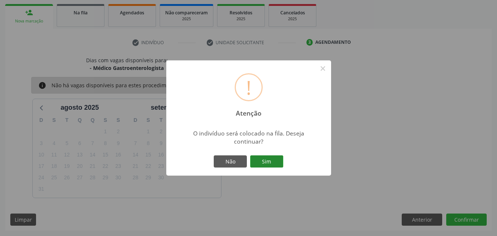
click at [266, 155] on button "Sim" at bounding box center [266, 161] width 33 height 12
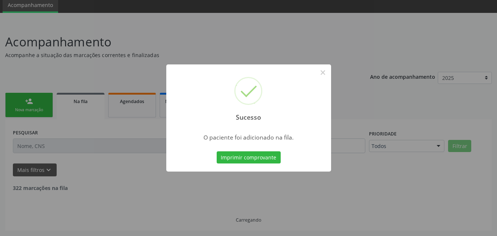
scroll to position [20, 0]
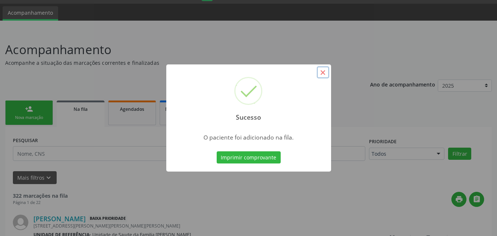
click at [325, 73] on button "×" at bounding box center [322, 72] width 12 height 12
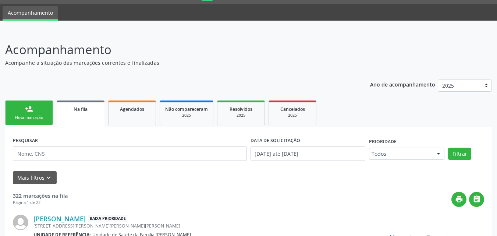
click at [41, 112] on link "person_add Nova marcação" at bounding box center [29, 112] width 48 height 25
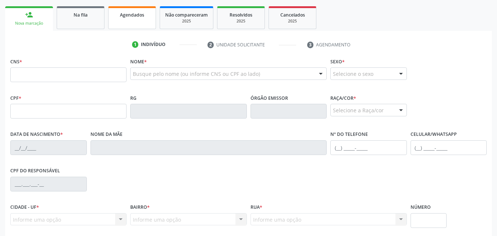
scroll to position [112, 0]
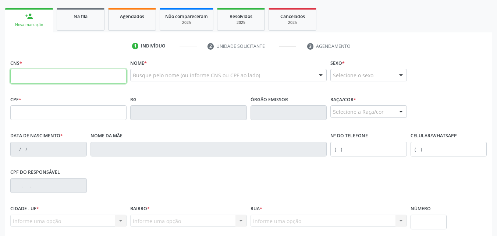
click at [100, 78] on input "text" at bounding box center [68, 76] width 116 height 15
click at [99, 63] on div "CNS *" at bounding box center [68, 70] width 116 height 26
click at [100, 75] on input "text" at bounding box center [68, 76] width 116 height 15
paste input "701 0098 0595 3591"
type input "701 0098 0595 3591"
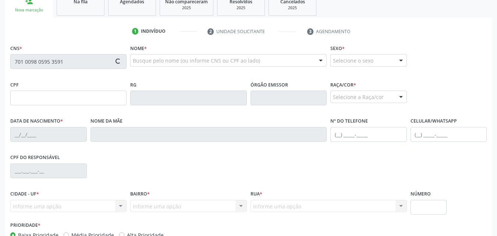
type input "533.803.394-15"
type input "[DATE]"
type input "[PERSON_NAME]"
type input "[PHONE_NUMBER]"
type input "S/N"
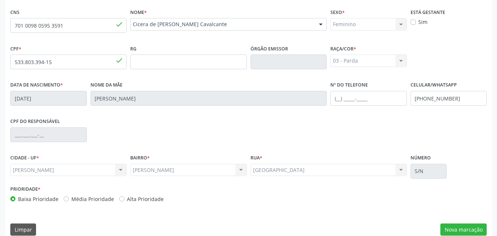
scroll to position [163, 0]
click at [240, 171] on div "[PERSON_NAME] resultado encontrado para: " " Não há nenhuma opção para ser exib…" at bounding box center [188, 170] width 116 height 12
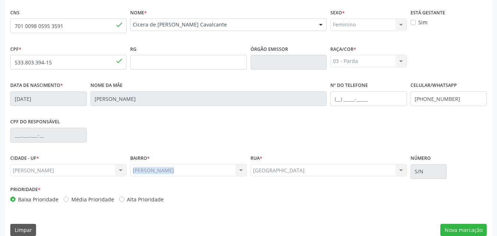
click at [240, 171] on div "[PERSON_NAME] resultado encontrado para: " " Não há nenhuma opção para ser exib…" at bounding box center [188, 170] width 116 height 12
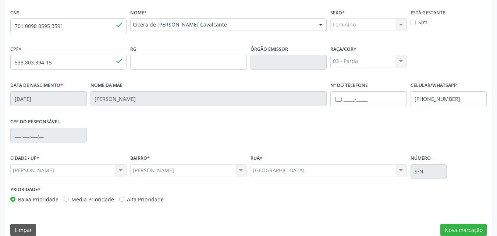
click at [272, 119] on div "CPF do responsável" at bounding box center [248, 134] width 480 height 36
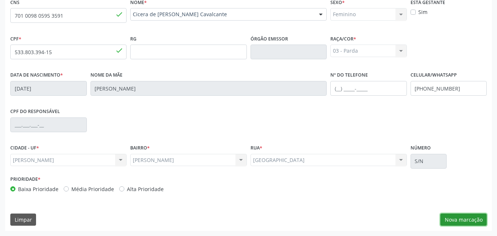
click at [450, 223] on button "Nova marcação" at bounding box center [463, 219] width 46 height 12
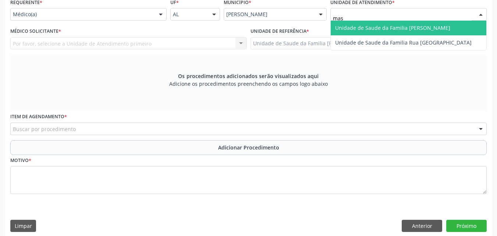
type input "mass"
click at [366, 23] on span "Unidade de Saude da Familia [PERSON_NAME]" at bounding box center [407, 28] width 155 height 15
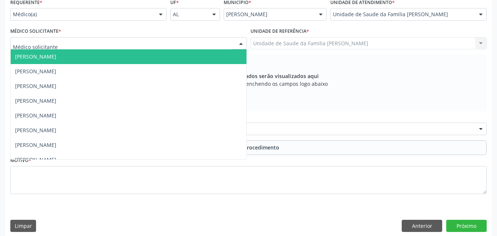
click at [198, 40] on div at bounding box center [128, 43] width 236 height 12
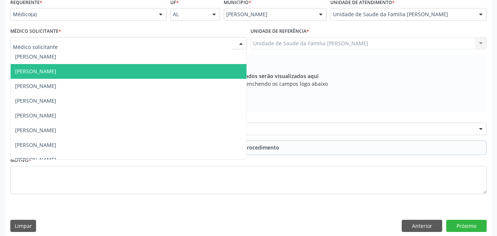
click at [178, 65] on span "[PERSON_NAME]" at bounding box center [129, 71] width 236 height 15
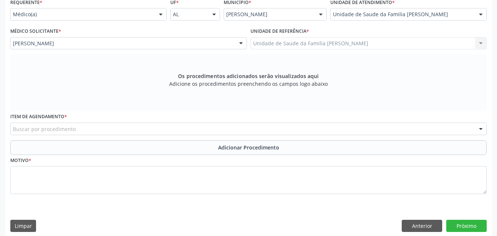
scroll to position [179, 0]
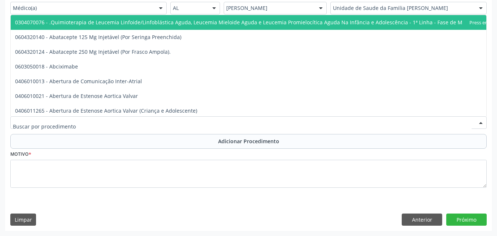
click at [183, 119] on div at bounding box center [248, 122] width 476 height 12
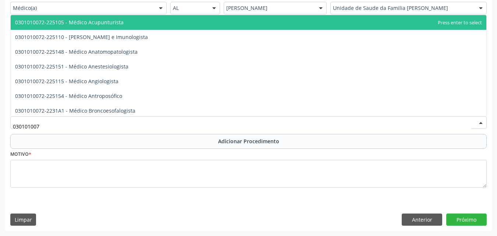
type input "0301010072"
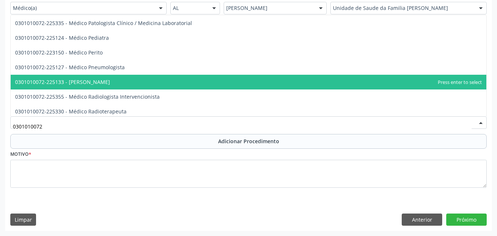
scroll to position [691, 0]
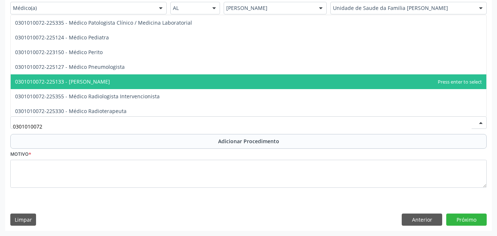
click at [181, 82] on span "0301010072-225133 - [PERSON_NAME]" at bounding box center [248, 81] width 475 height 15
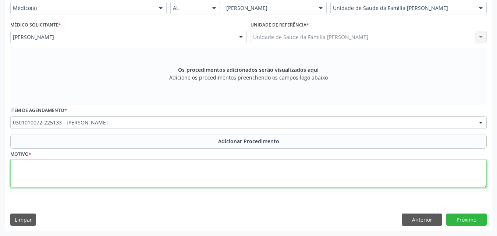
click at [164, 162] on textarea at bounding box center [248, 174] width 476 height 28
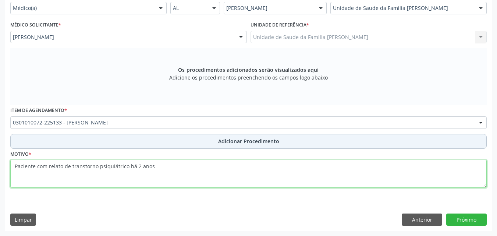
type textarea "Paciente com relato de transtorno psiquiátrico há 2 anos"
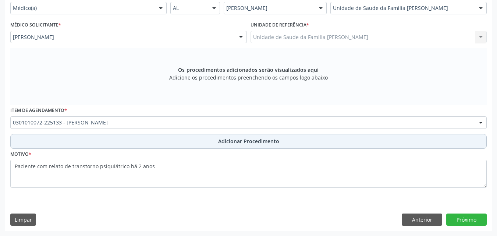
click at [297, 144] on button "Adicionar Procedimento" at bounding box center [248, 141] width 476 height 15
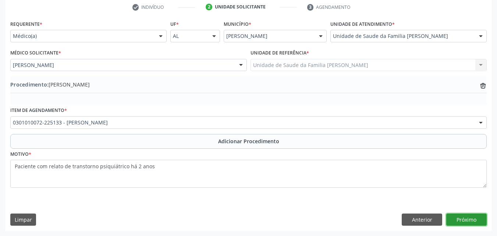
click at [461, 223] on button "Próximo" at bounding box center [466, 219] width 40 height 12
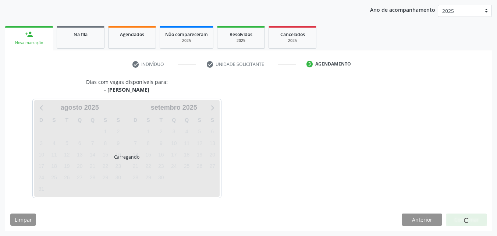
scroll to position [116, 0]
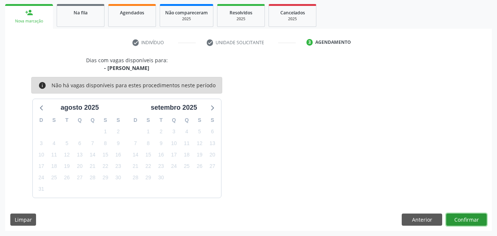
click at [461, 223] on button "Confirmar" at bounding box center [466, 219] width 40 height 12
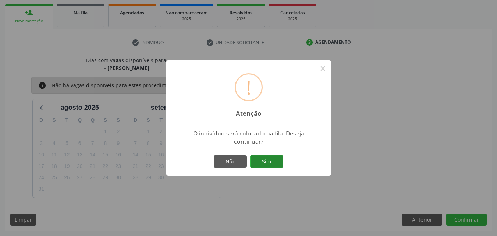
click at [260, 162] on button "Sim" at bounding box center [266, 161] width 33 height 12
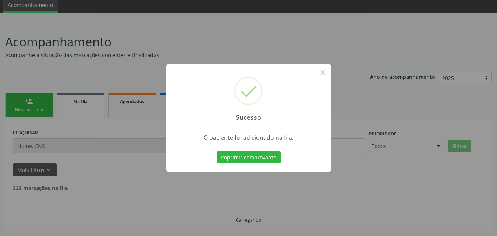
scroll to position [20, 0]
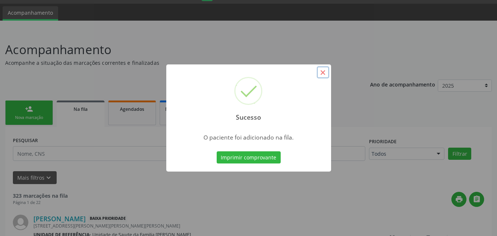
click at [322, 73] on button "×" at bounding box center [322, 72] width 12 height 12
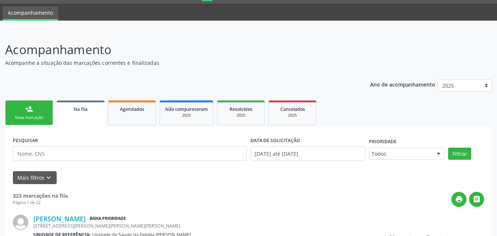
click at [24, 114] on link "person_add Nova marcação" at bounding box center [29, 112] width 48 height 25
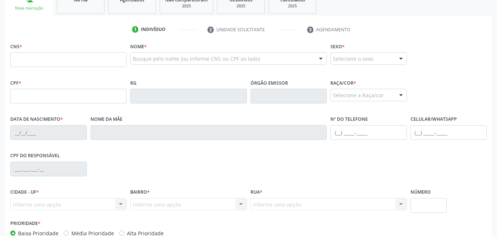
scroll to position [129, 0]
click at [101, 62] on input "text" at bounding box center [68, 60] width 116 height 15
click at [104, 40] on div "1 Indivíduo 2 Unidade solicitante 3 Agendamento CNS * Nome * Busque pelo nome (…" at bounding box center [248, 149] width 486 height 251
click at [102, 59] on input "text" at bounding box center [68, 60] width 116 height 15
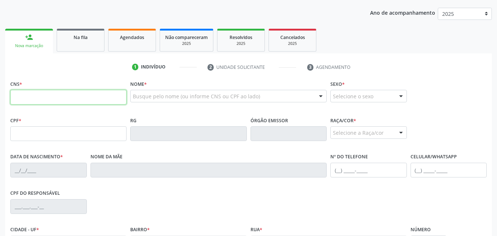
scroll to position [90, 0]
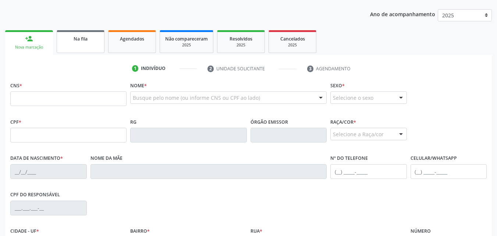
click at [77, 41] on span "Na fila" at bounding box center [81, 39] width 14 height 6
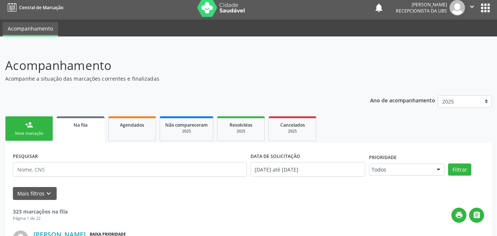
scroll to position [0, 0]
